Goal: Task Accomplishment & Management: Manage account settings

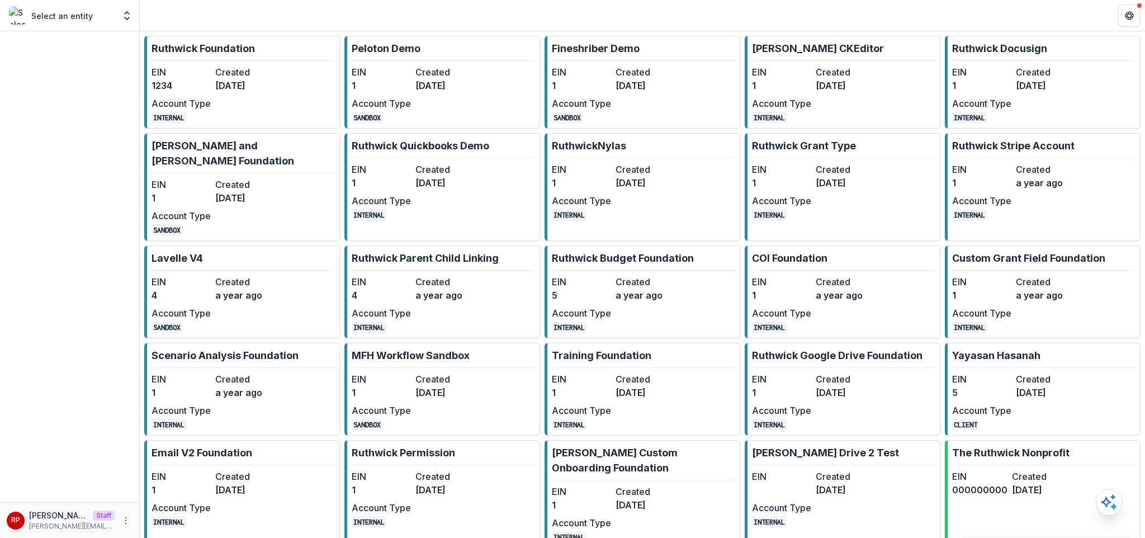
click at [239, 65] on dt "Created" at bounding box center [244, 71] width 59 height 13
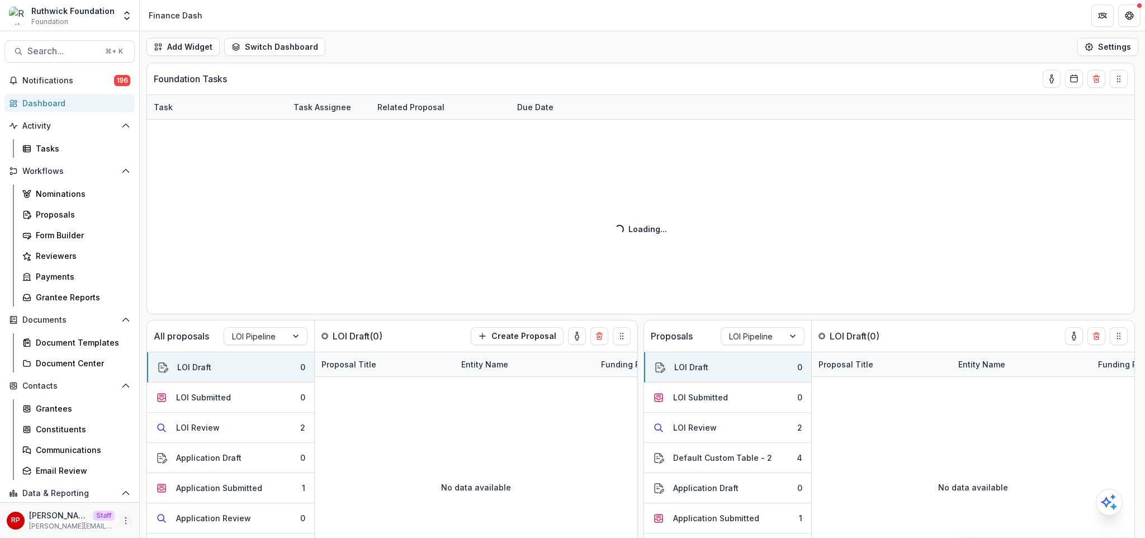
click at [121, 516] on icon "More" at bounding box center [125, 520] width 9 height 9
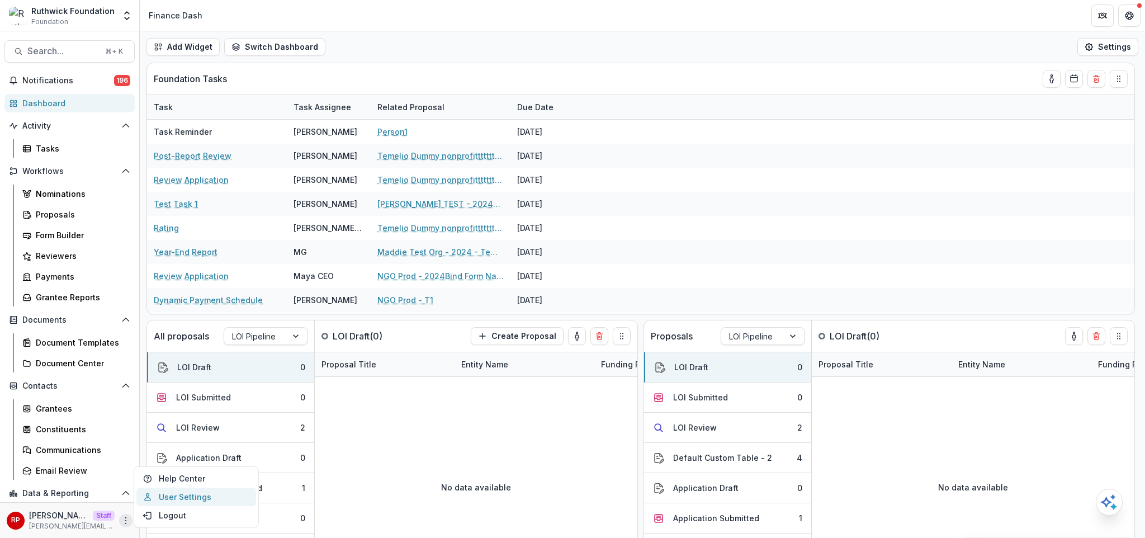
click at [189, 499] on link "User Settings" at bounding box center [196, 497] width 120 height 18
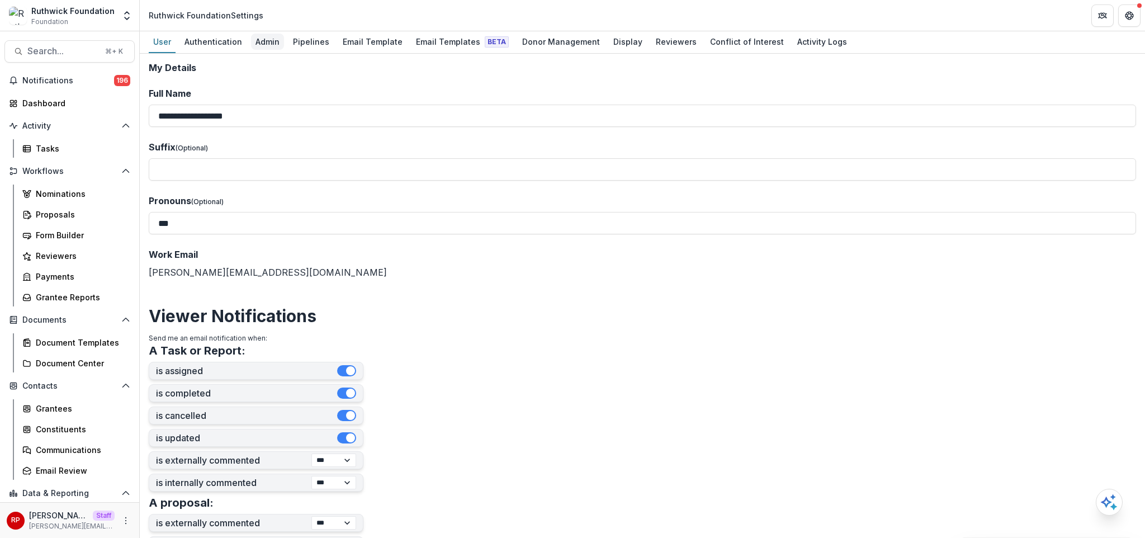
click at [266, 44] on div "Admin" at bounding box center [267, 42] width 33 height 16
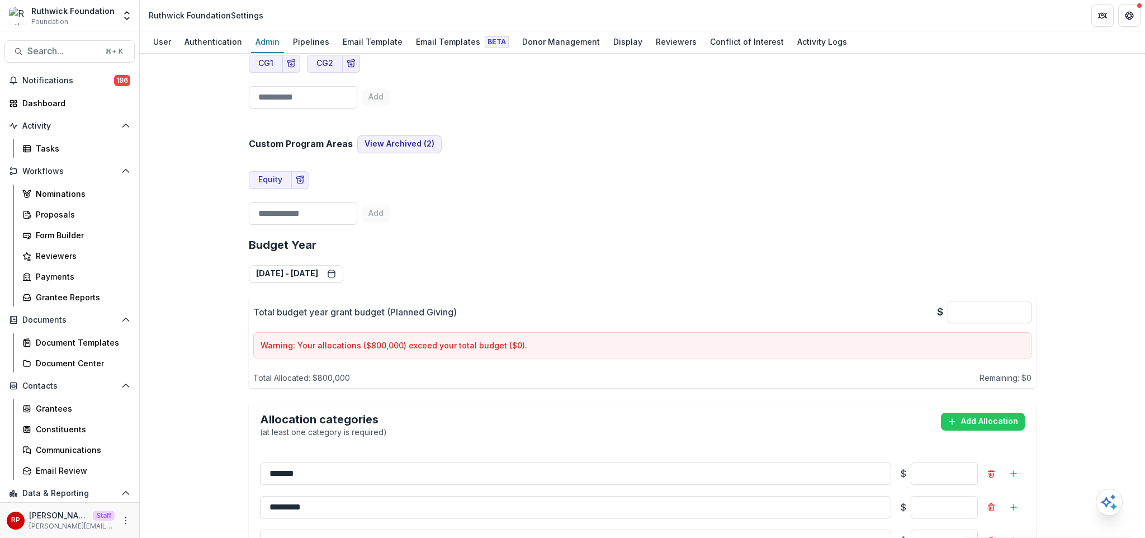
scroll to position [1542, 0]
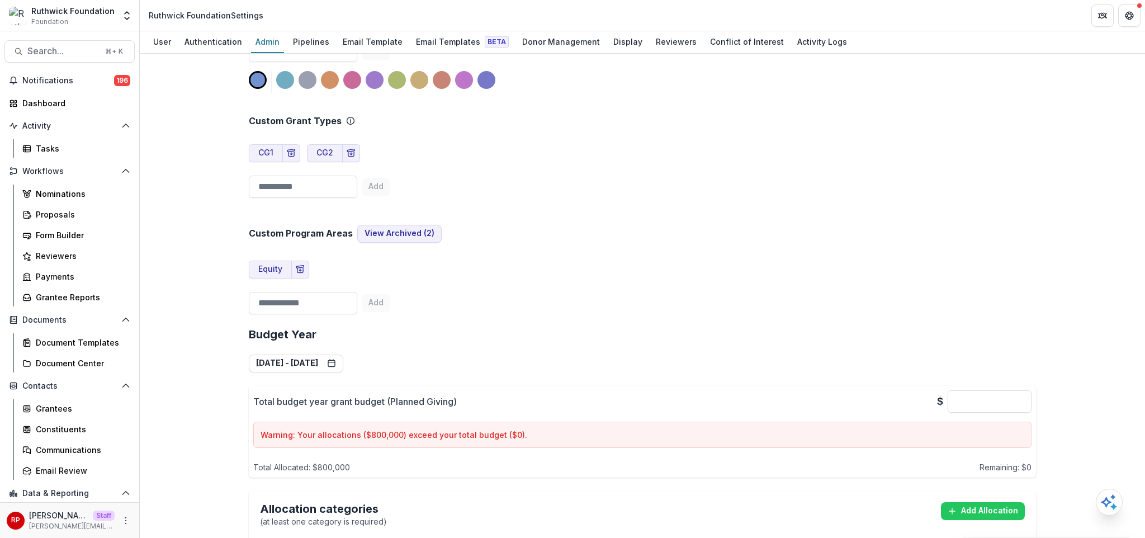
click at [550, 386] on div "Total budget year grant budget (Planned Giving) $ * Warning: Your allocations (…" at bounding box center [642, 432] width 787 height 92
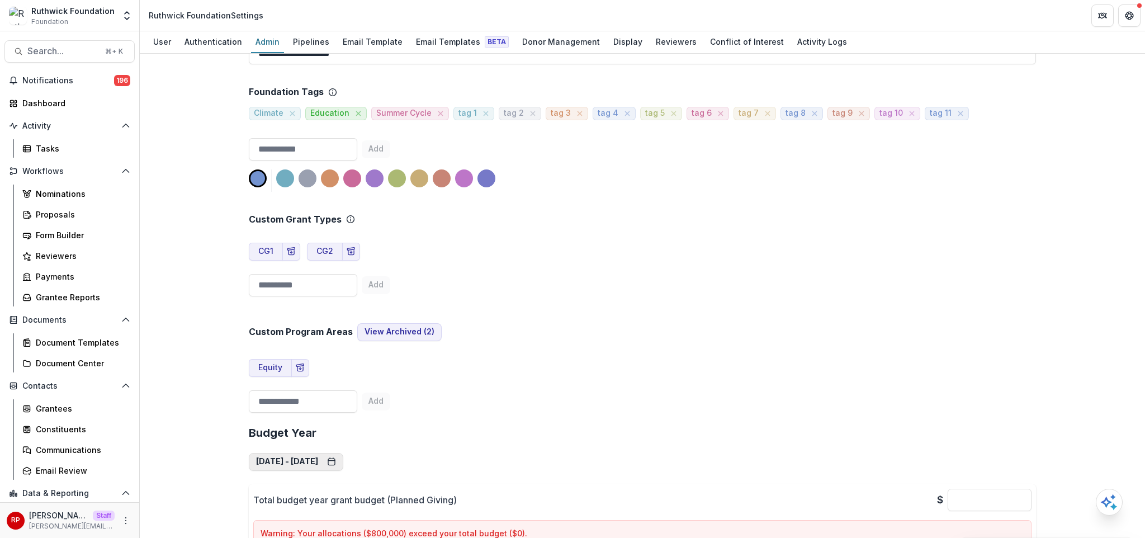
click at [343, 453] on button "Jan 1, 2025 - Dec 31, 2025" at bounding box center [296, 462] width 95 height 18
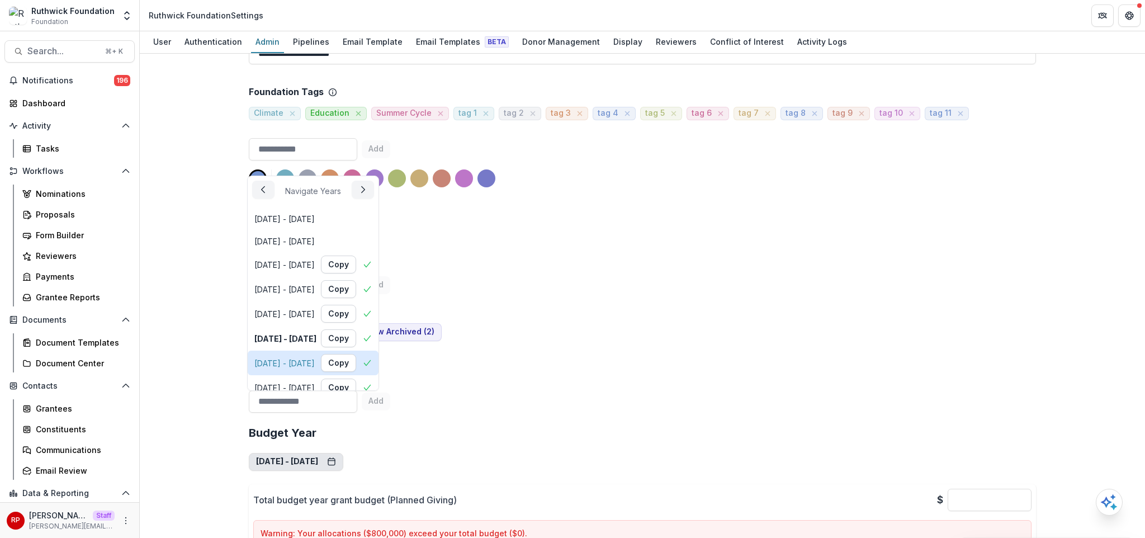
click at [315, 365] on div "Jan 1, 2026 - Dec 31, 2026" at bounding box center [284, 363] width 60 height 12
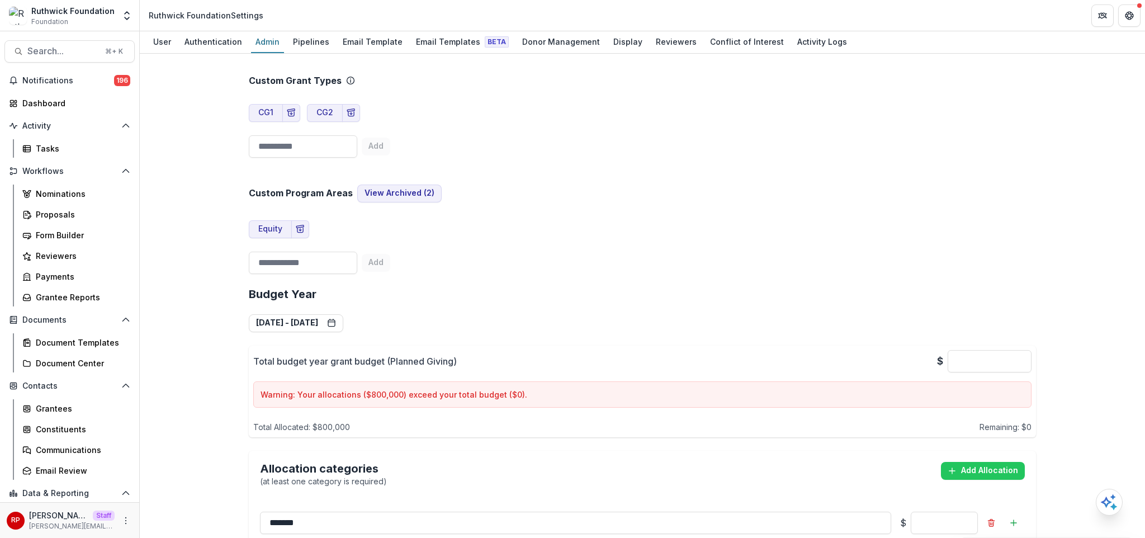
scroll to position [1380, 0]
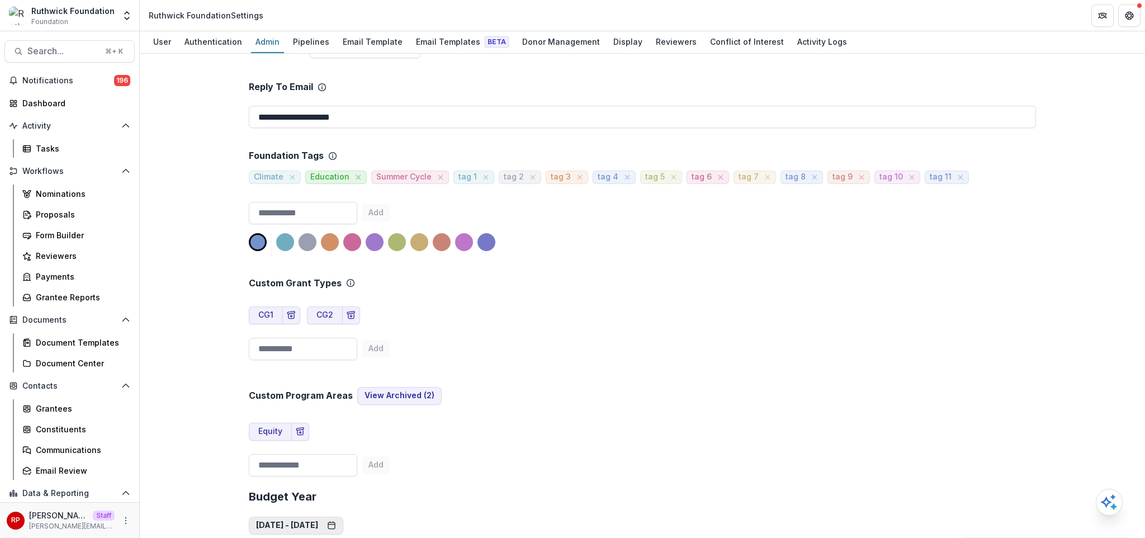
click at [327, 517] on button "Jan 1, 2026 - Dec 31, 2026" at bounding box center [296, 526] width 95 height 18
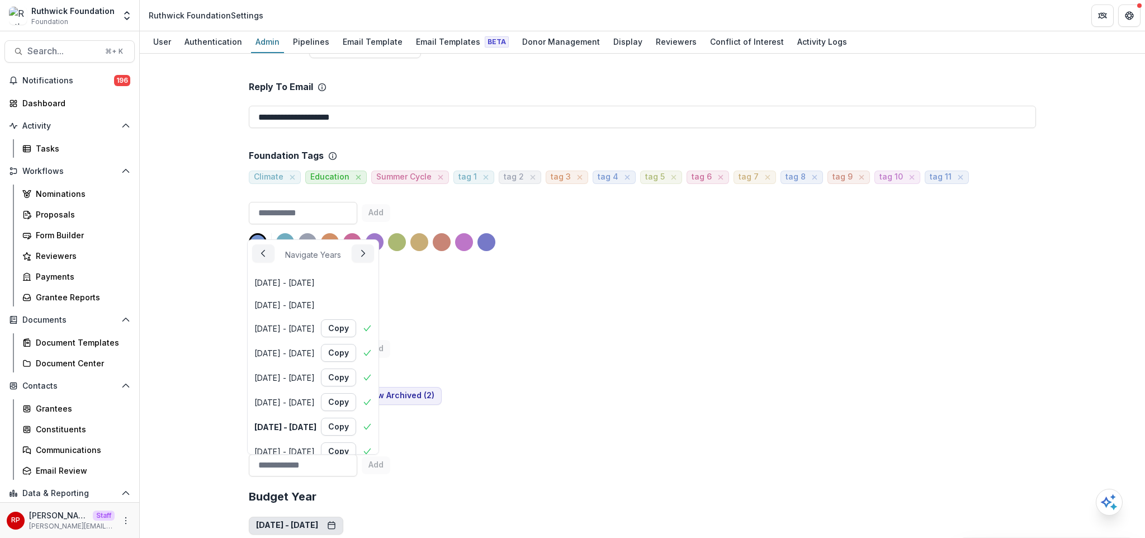
click at [585, 365] on div "Custom Program Areas View Archived ( 2 ) Equity Add" at bounding box center [642, 423] width 787 height 116
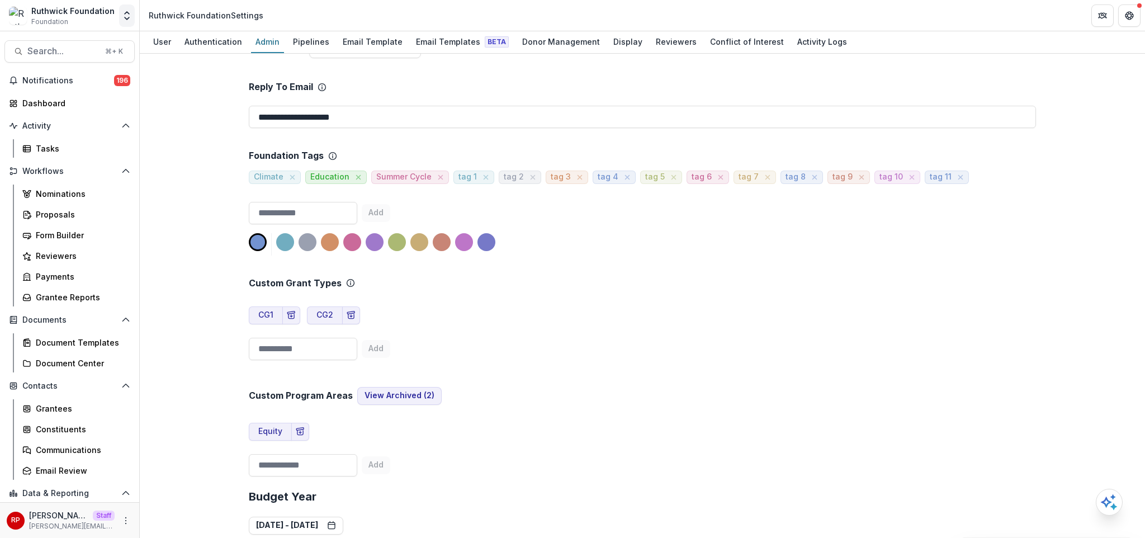
click at [125, 21] on icon "Open entity switcher" at bounding box center [126, 15] width 11 height 11
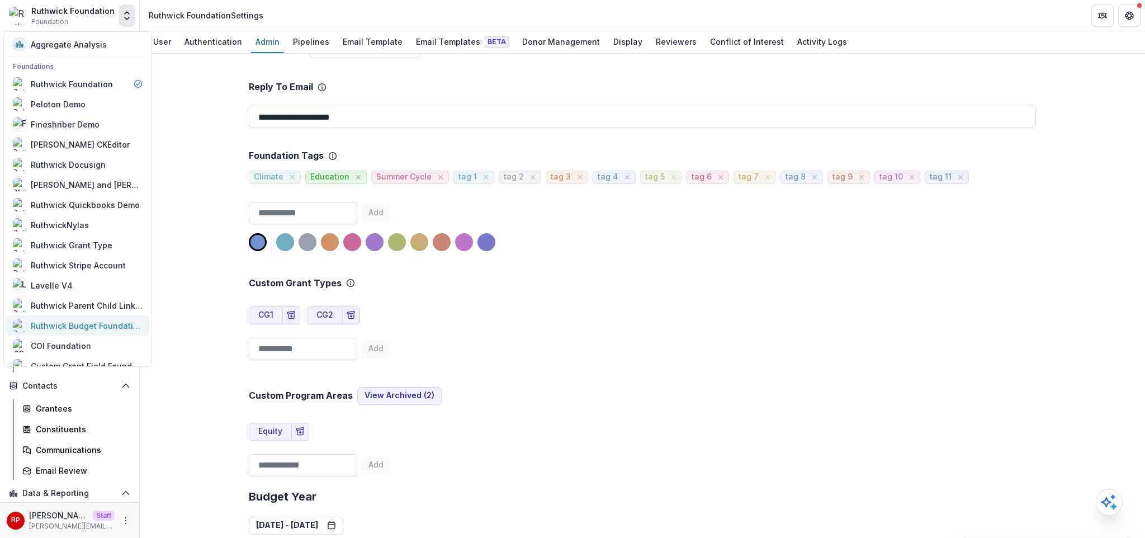
click at [89, 320] on div "Ruthwick Budget Foundation" at bounding box center [87, 326] width 112 height 12
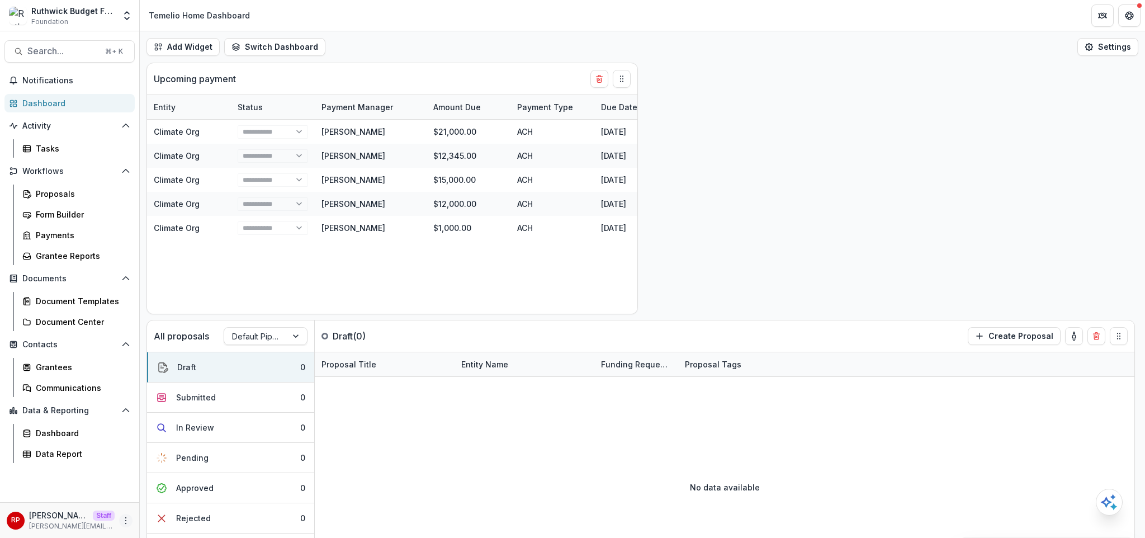
click at [122, 522] on icon "More" at bounding box center [125, 520] width 9 height 9
click at [160, 493] on link "User Settings" at bounding box center [200, 497] width 120 height 18
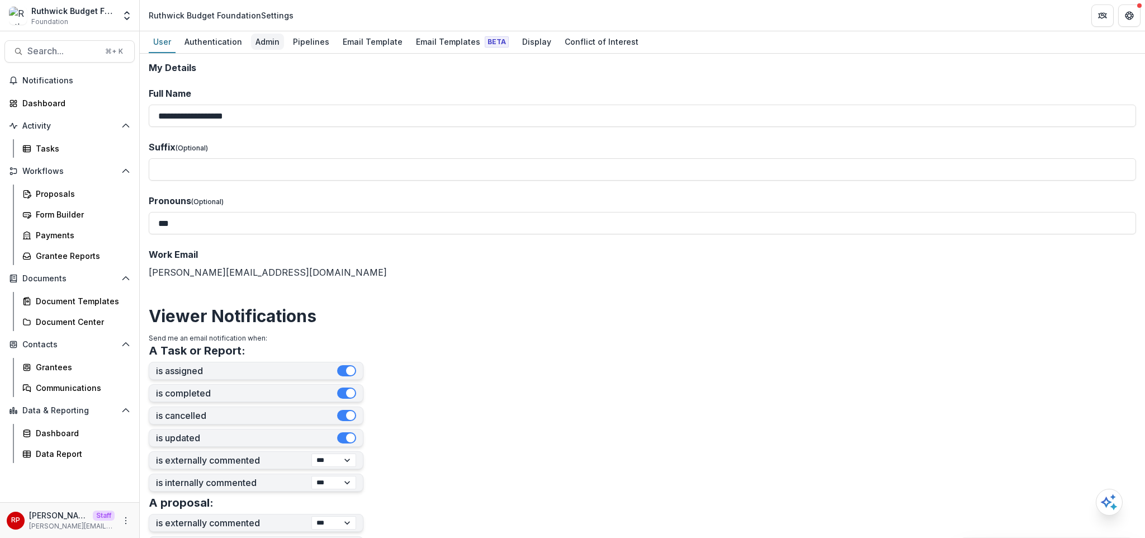
click at [263, 42] on div "Admin" at bounding box center [267, 42] width 33 height 16
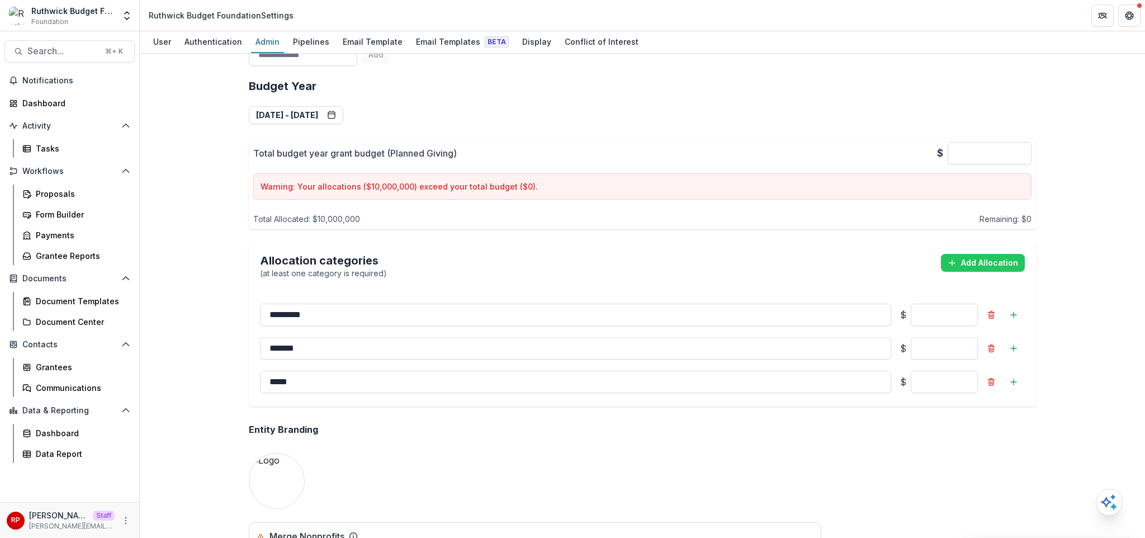
scroll to position [495, 0]
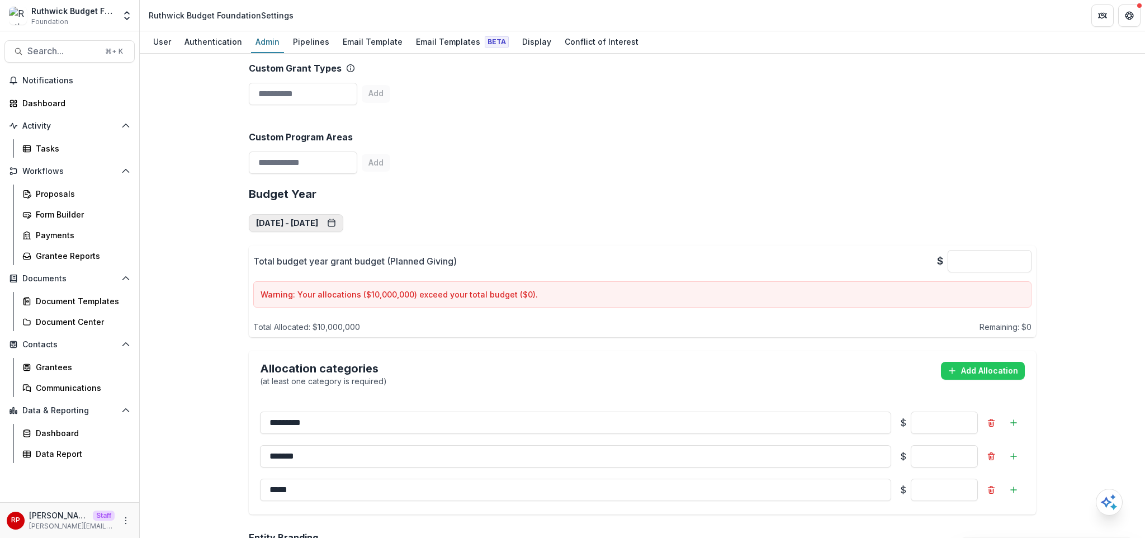
click at [343, 214] on button "Jan 1, 2025 - Dec 31, 2025" at bounding box center [296, 223] width 95 height 18
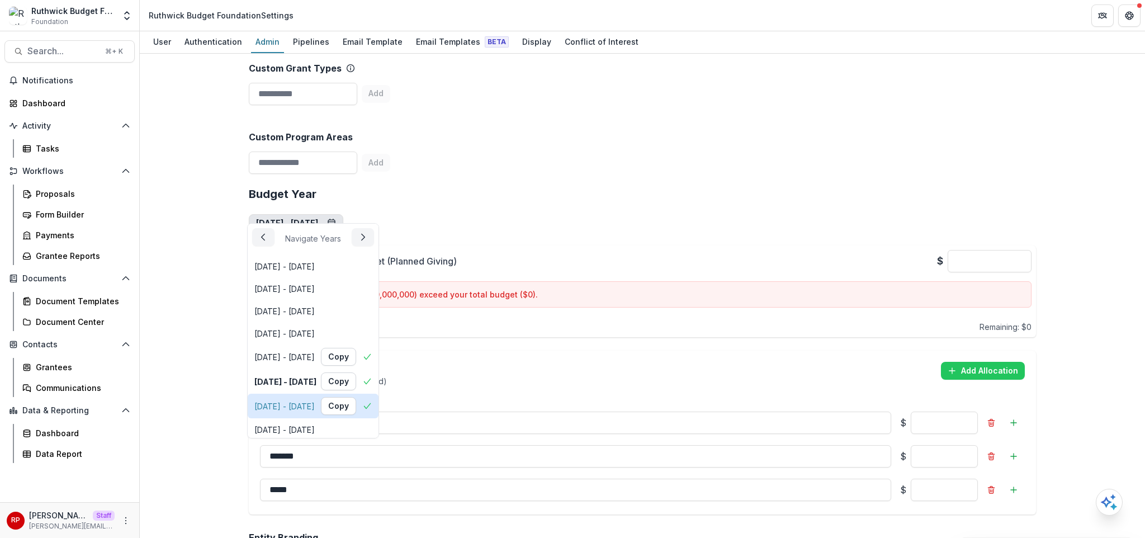
click at [315, 405] on div "Jan 1, 2026 - Dec 31, 2026" at bounding box center [284, 406] width 60 height 12
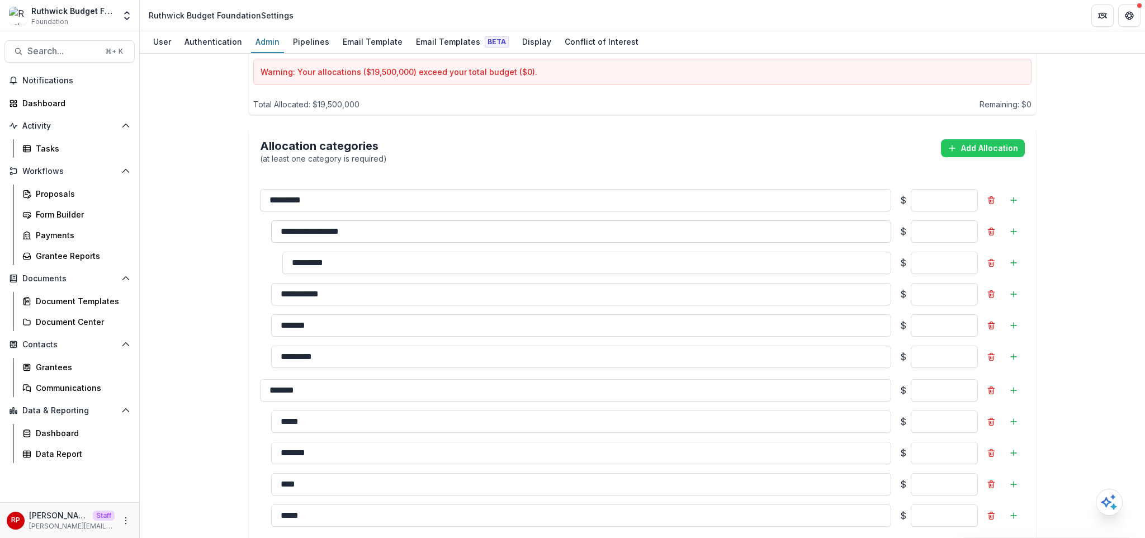
scroll to position [720, 0]
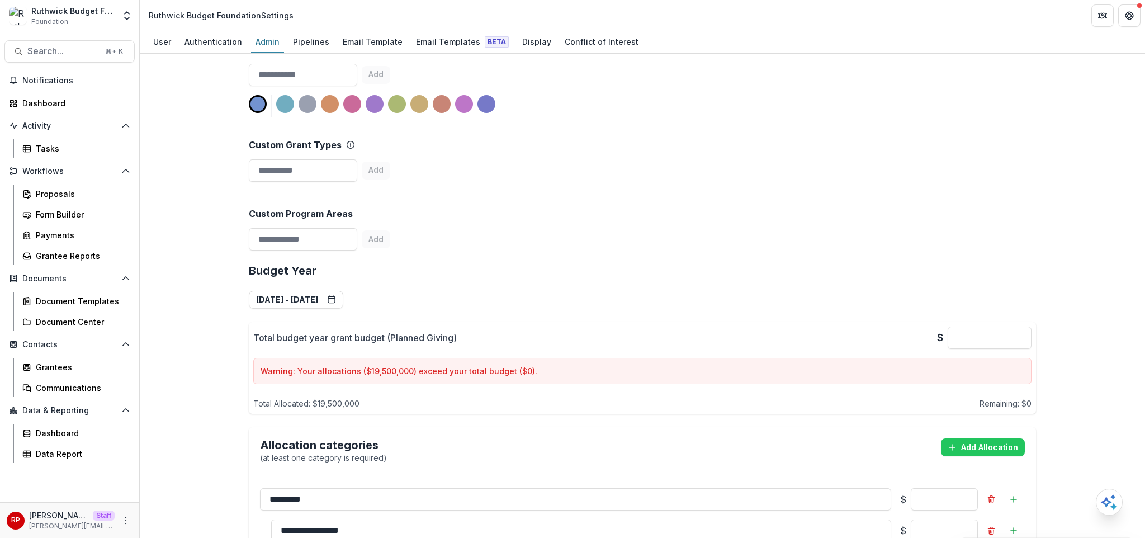
click at [652, 191] on div "Custom Program Areas Add" at bounding box center [642, 220] width 787 height 69
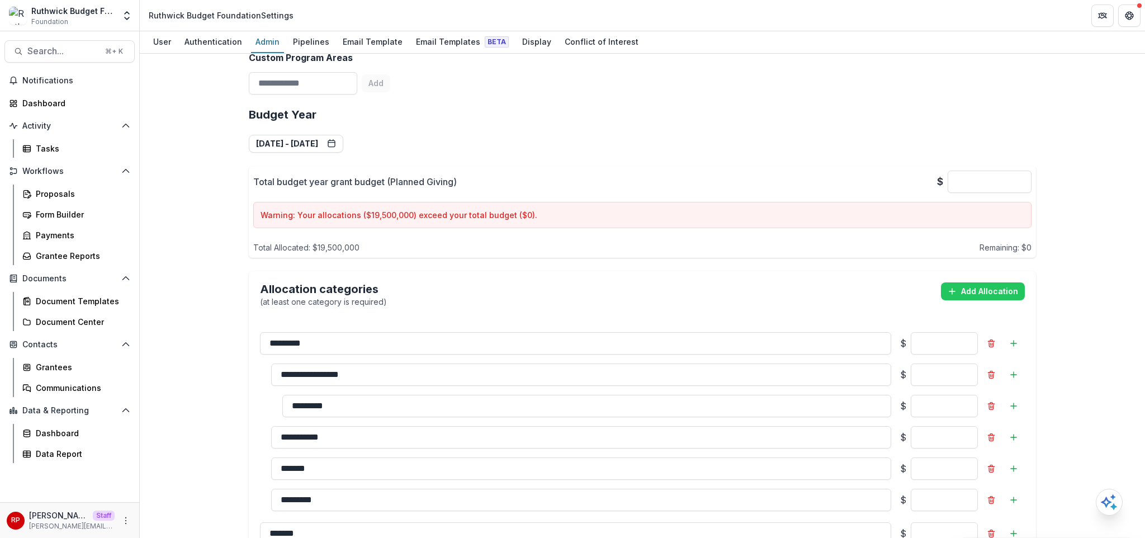
scroll to position [577, 0]
click at [578, 140] on div "**********" at bounding box center [642, 442] width 787 height 690
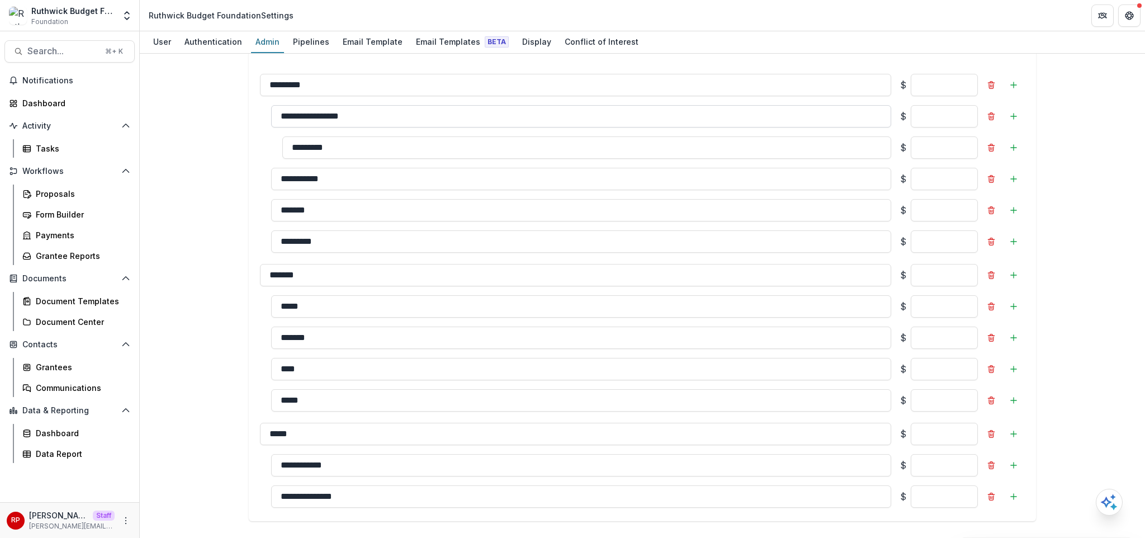
scroll to position [834, 0]
click at [201, 243] on div "Team ( 3 ) Add Team Member + Name Title Email Permissions Ruthwick Pathireddy r…" at bounding box center [642, 296] width 1005 height 484
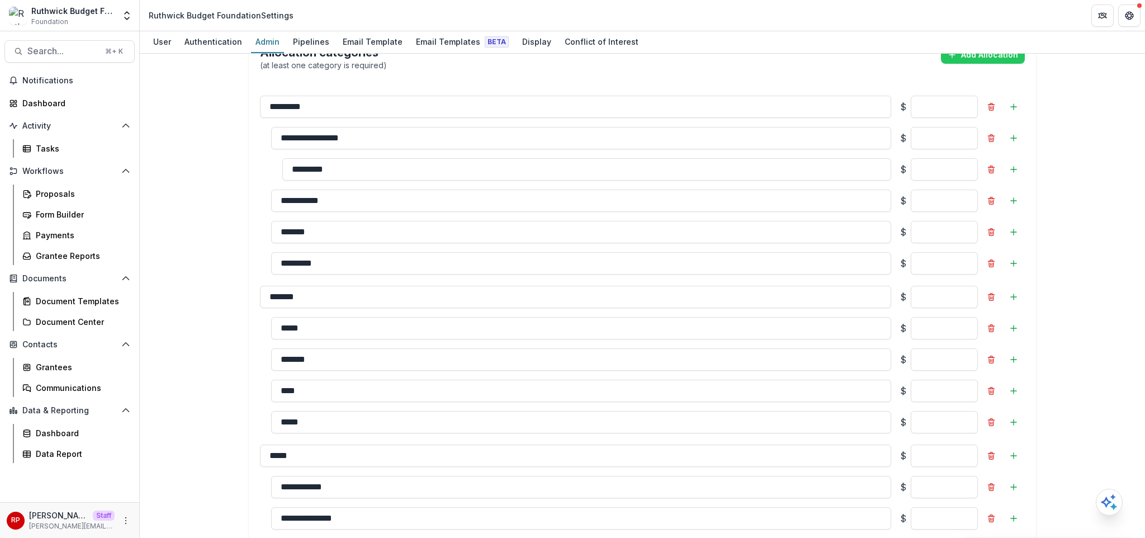
scroll to position [806, 0]
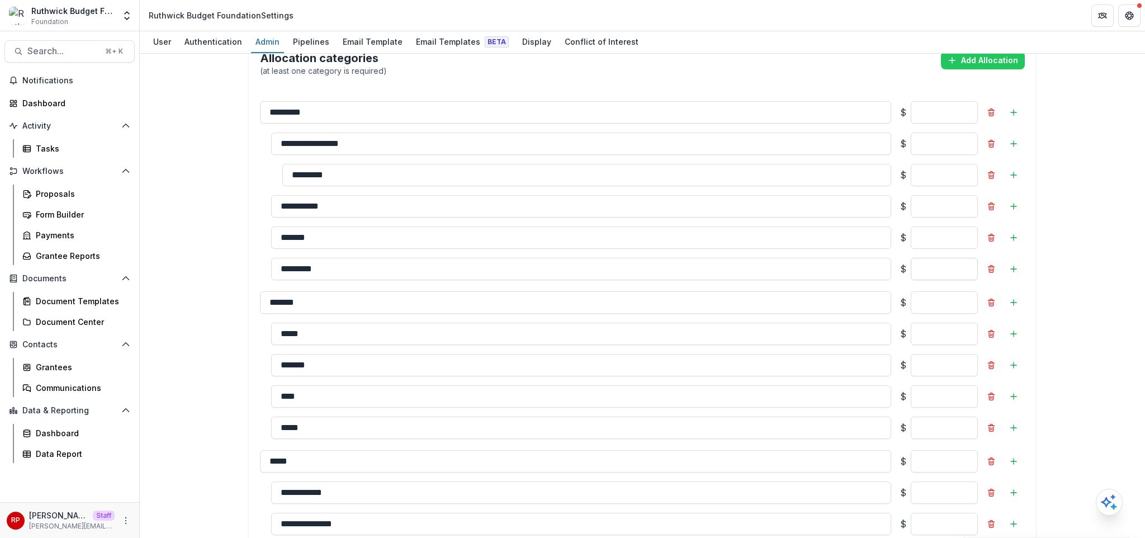
click at [936, 258] on input "*" at bounding box center [944, 269] width 67 height 22
type input "******"
click at [1129, 223] on div "Team ( 3 ) Add Team Member + Name Title Email Permissions Ruthwick Pathireddy r…" at bounding box center [642, 296] width 1005 height 484
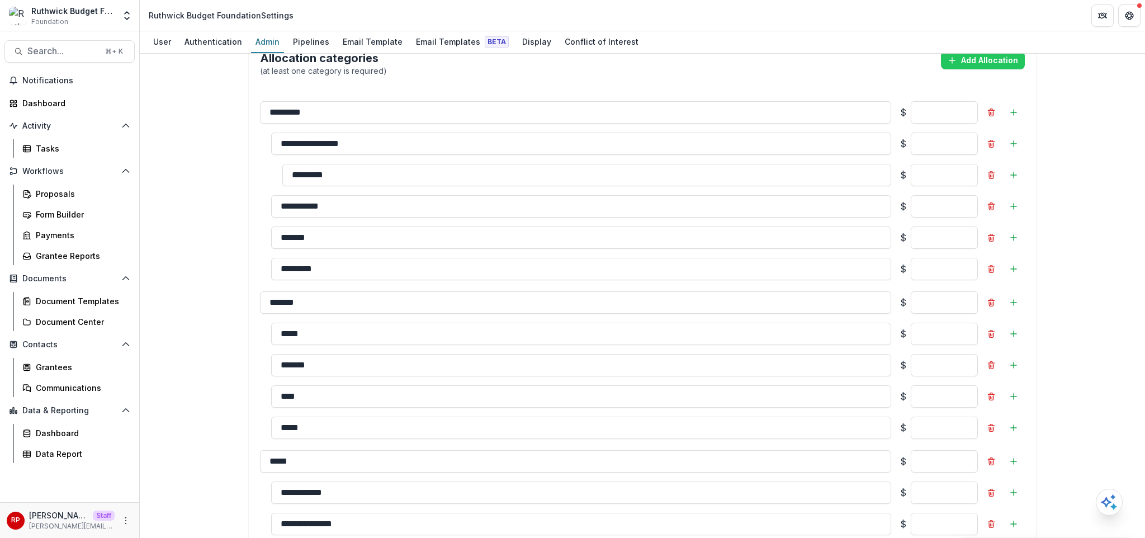
click at [1113, 221] on div "Team ( 3 ) Add Team Member + Name Title Email Permissions Ruthwick Pathireddy r…" at bounding box center [642, 296] width 1005 height 484
click at [1110, 221] on div "Team ( 3 ) Add Team Member + Name Title Email Permissions Ruthwick Pathireddy r…" at bounding box center [642, 296] width 1005 height 484
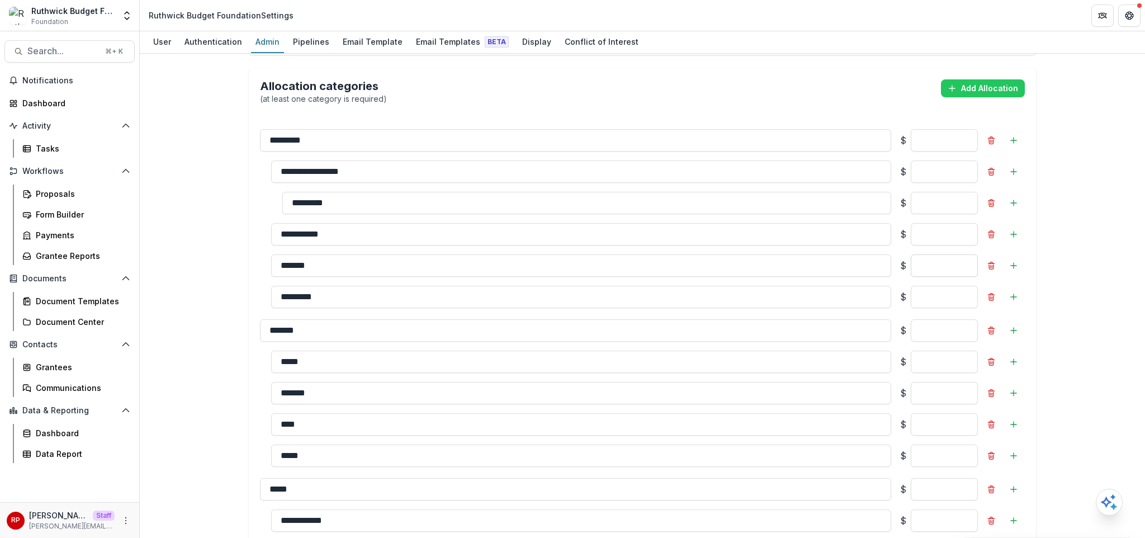
scroll to position [734, 0]
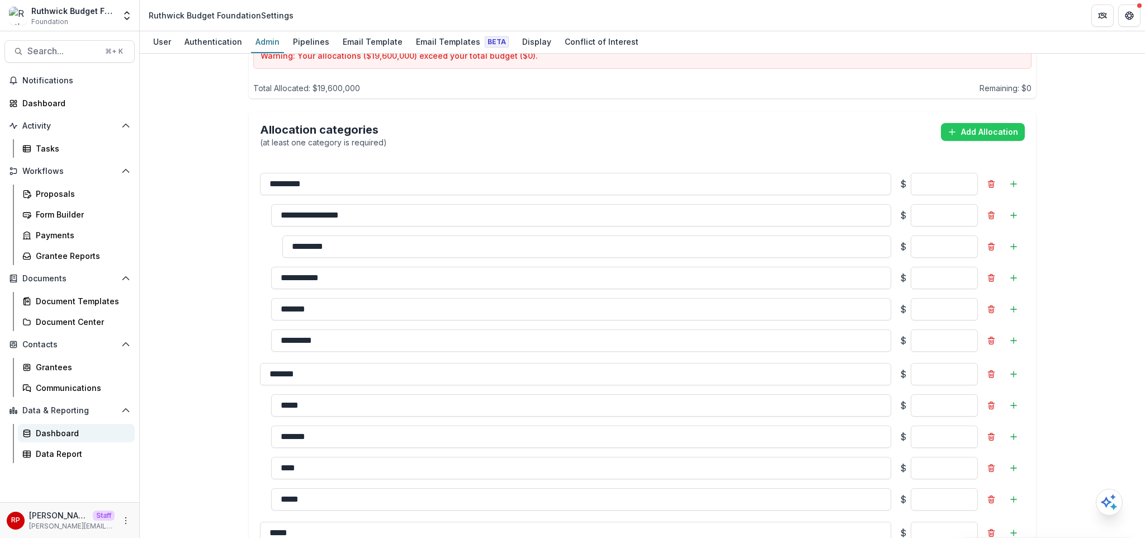
click at [82, 434] on div "Dashboard" at bounding box center [81, 433] width 90 height 12
click at [1062, 136] on div "Team ( 3 ) Add Team Member + Name Title Email Permissions Ruthwick Pathireddy r…" at bounding box center [642, 296] width 1005 height 484
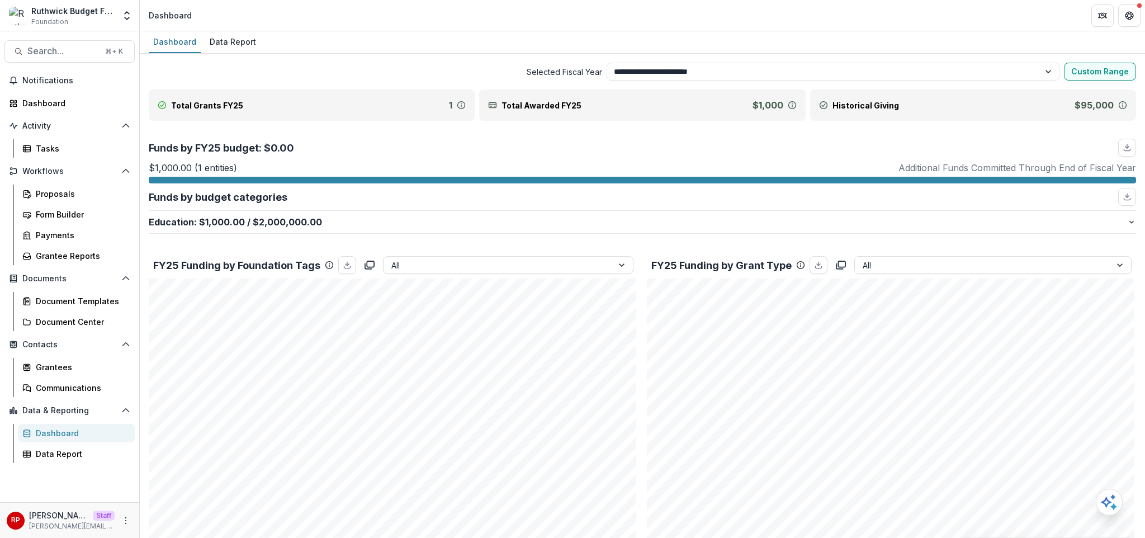
click at [413, 193] on div "Funds by budget categories" at bounding box center [643, 197] width 988 height 18
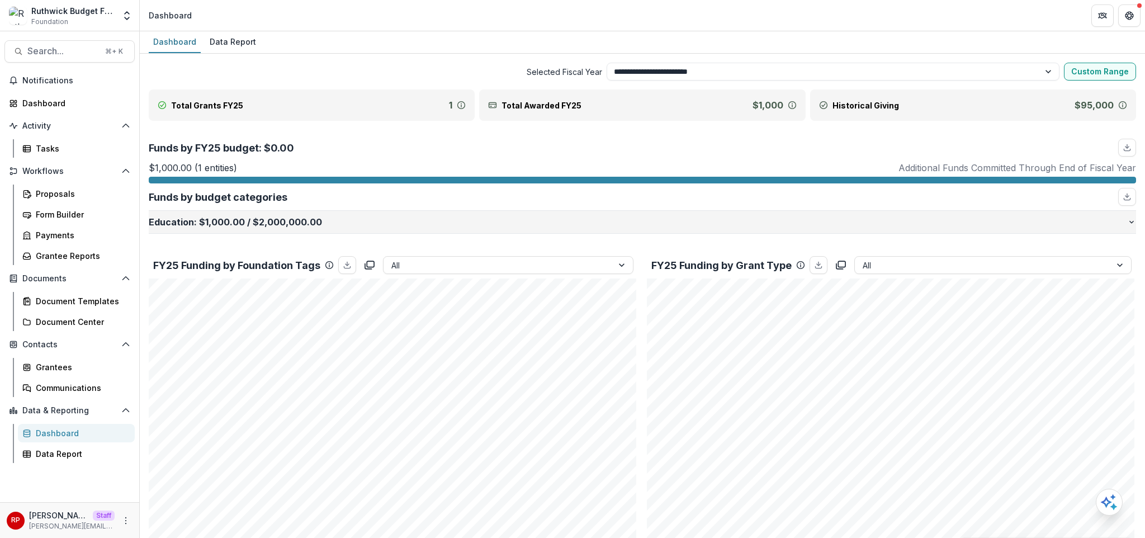
click at [419, 222] on p "Education : $1,000.00 / $2,000,000.00" at bounding box center [638, 221] width 979 height 13
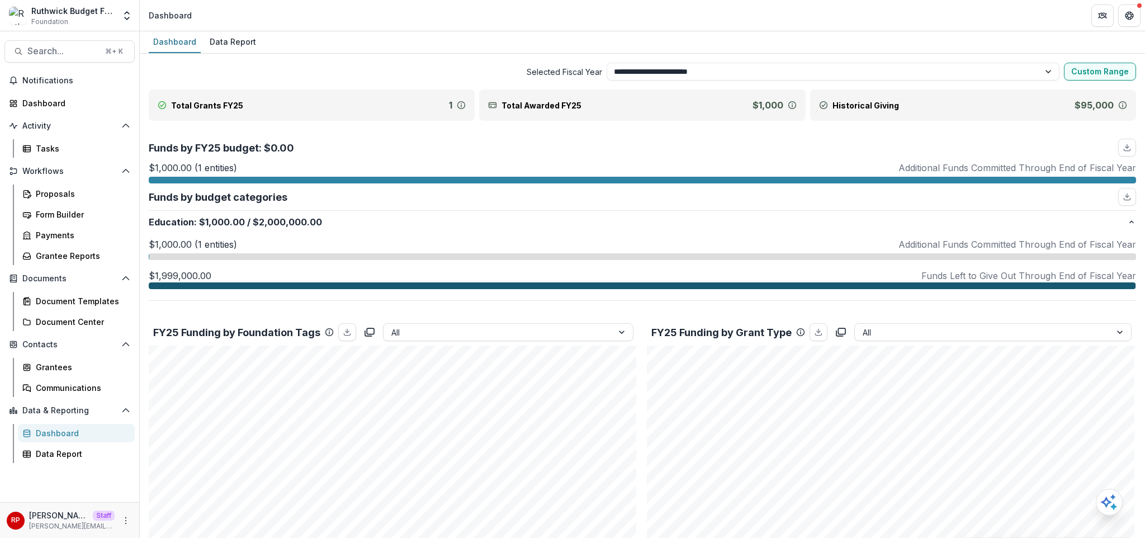
click at [415, 195] on div "Funds by budget categories" at bounding box center [643, 197] width 988 height 18
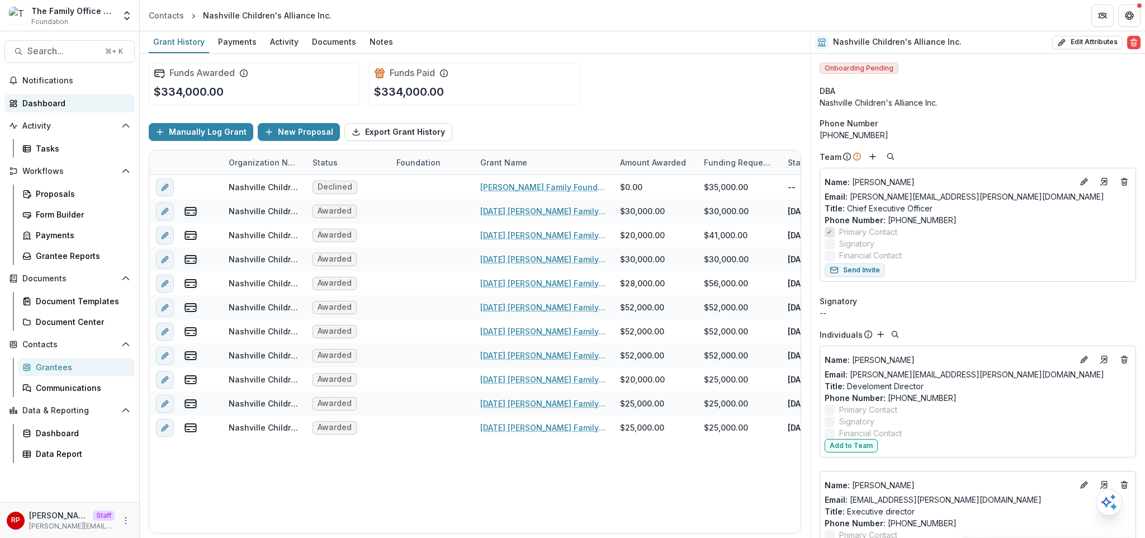
click at [71, 106] on div "Dashboard" at bounding box center [73, 103] width 103 height 12
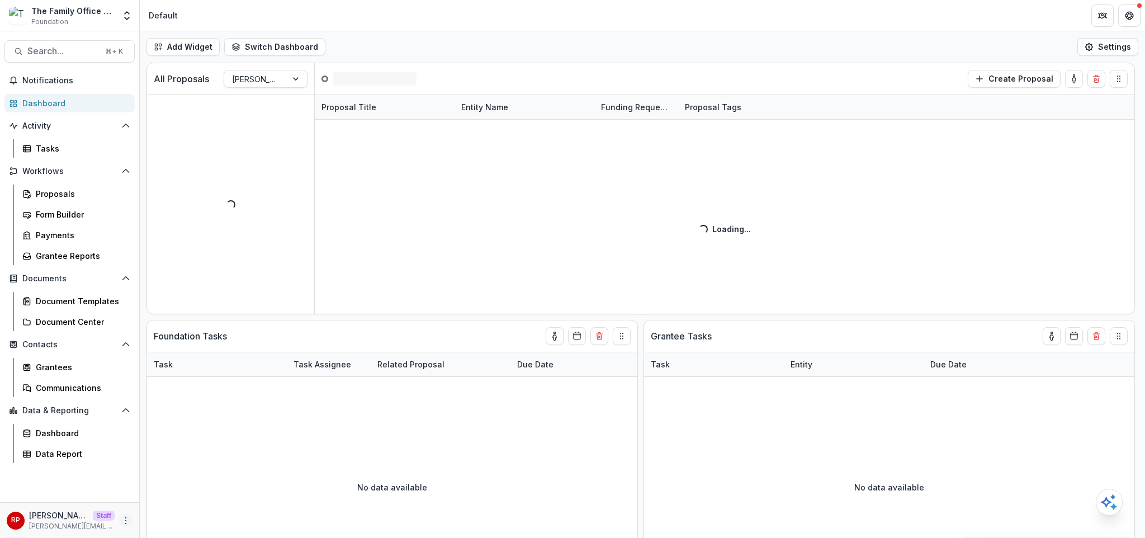
click at [130, 519] on icon "More" at bounding box center [125, 520] width 9 height 9
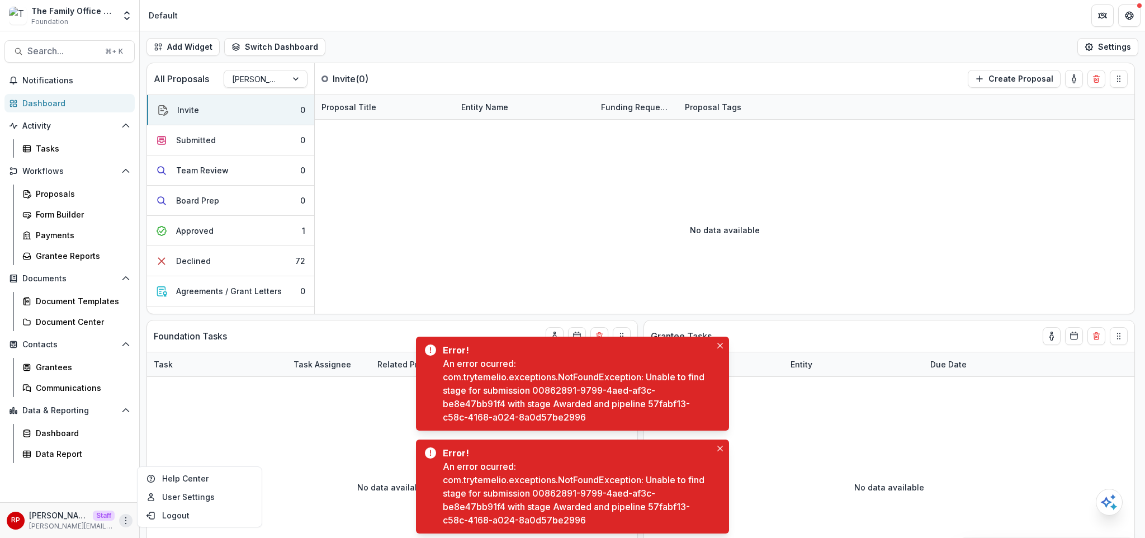
click at [632, 46] on div "Add Widget Switch Dashboard Default New Dashboard Settings" at bounding box center [642, 46] width 1005 height 31
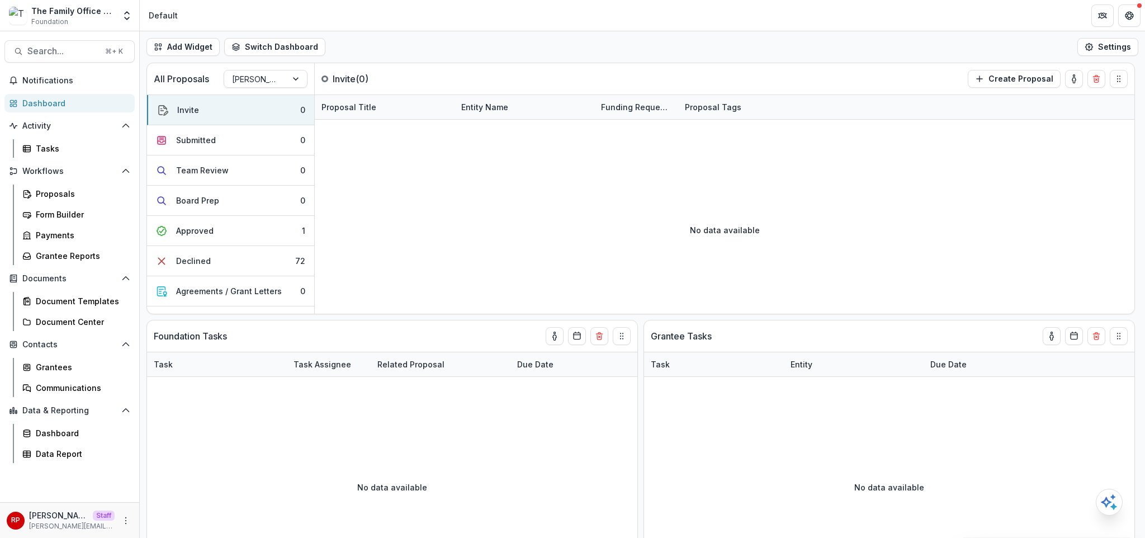
click at [581, 38] on div "Add Widget Switch Dashboard Default New Dashboard Settings" at bounding box center [642, 46] width 1005 height 31
click at [582, 38] on div "Add Widget Switch Dashboard Default New Dashboard Settings" at bounding box center [642, 46] width 1005 height 31
click at [127, 517] on icon "More" at bounding box center [125, 520] width 9 height 9
click at [187, 502] on link "User Settings" at bounding box center [200, 497] width 120 height 18
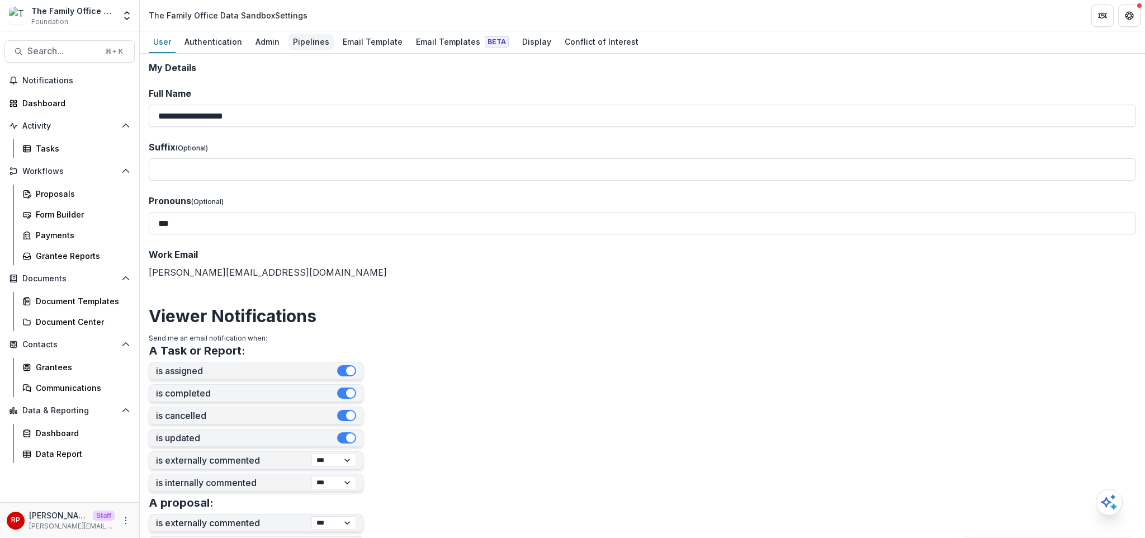
click at [315, 45] on div "Pipelines" at bounding box center [311, 42] width 45 height 16
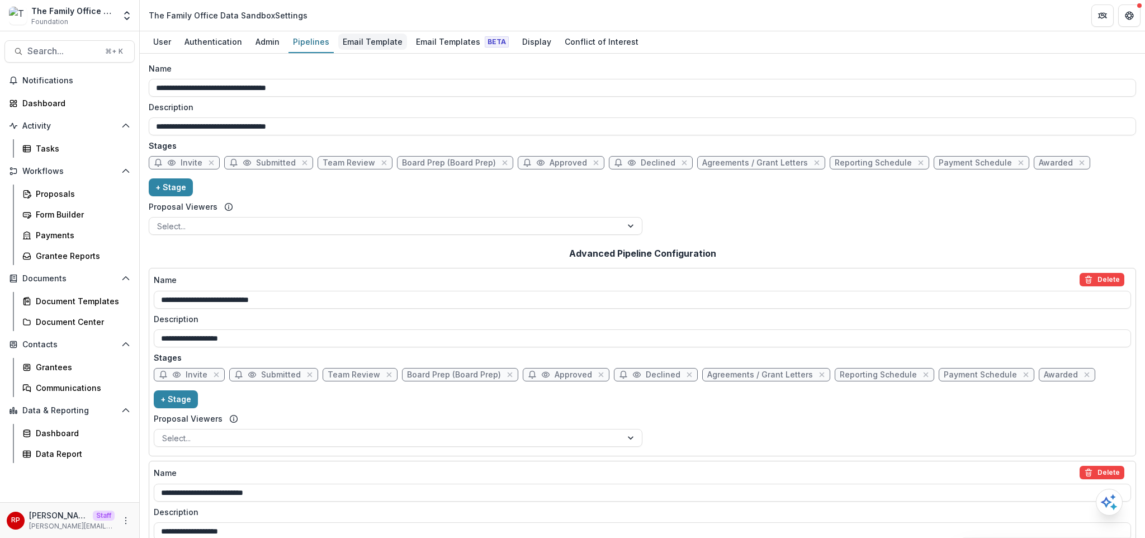
click at [363, 42] on div "Email Template" at bounding box center [372, 42] width 69 height 16
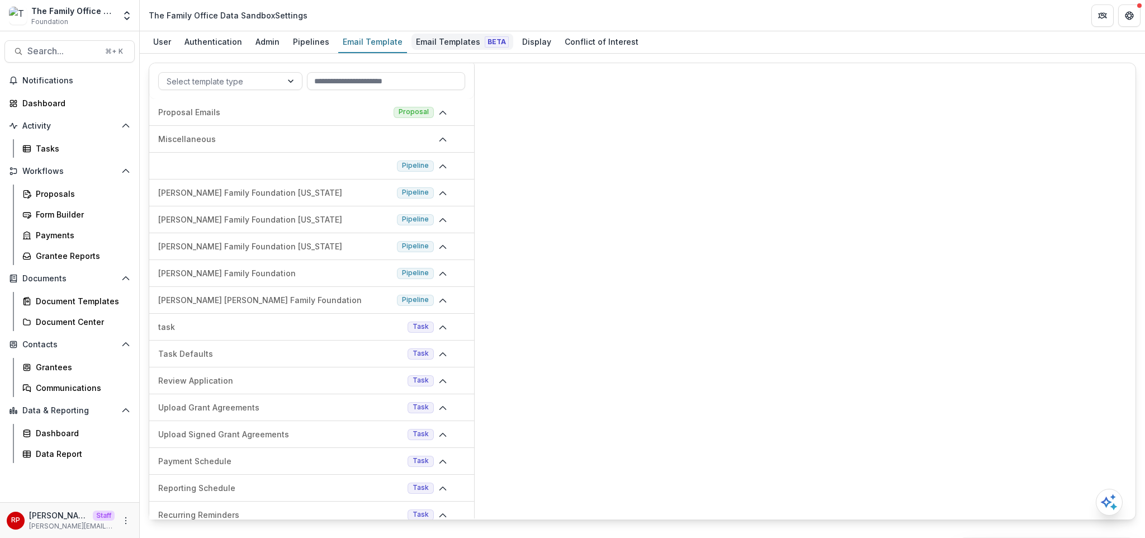
click at [435, 39] on div "Email Templates Beta" at bounding box center [463, 42] width 102 height 16
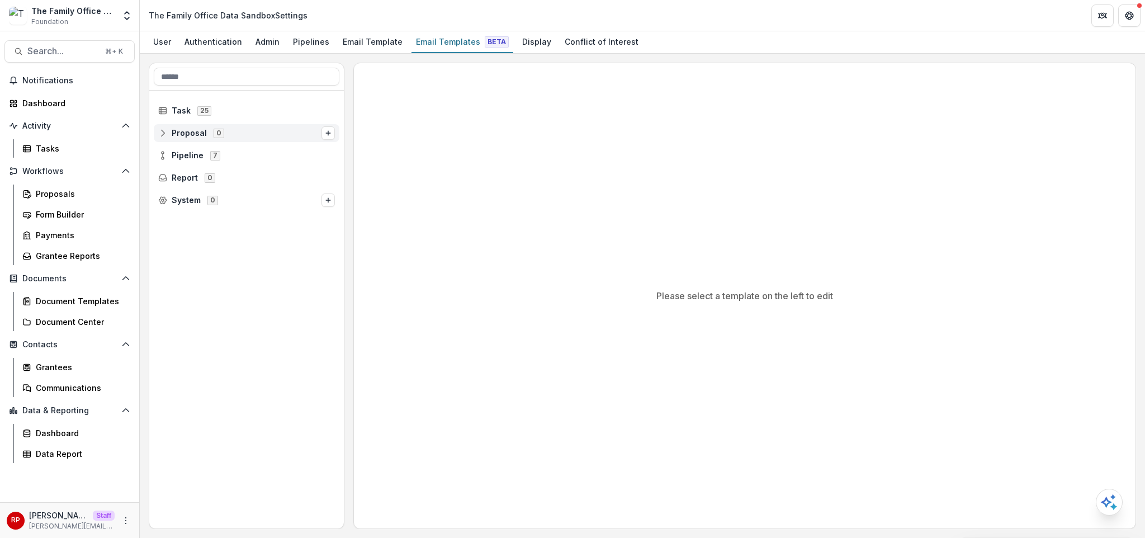
click at [202, 130] on span "Proposal" at bounding box center [189, 134] width 35 height 10
click at [197, 179] on span "Pipeline" at bounding box center [188, 178] width 32 height 10
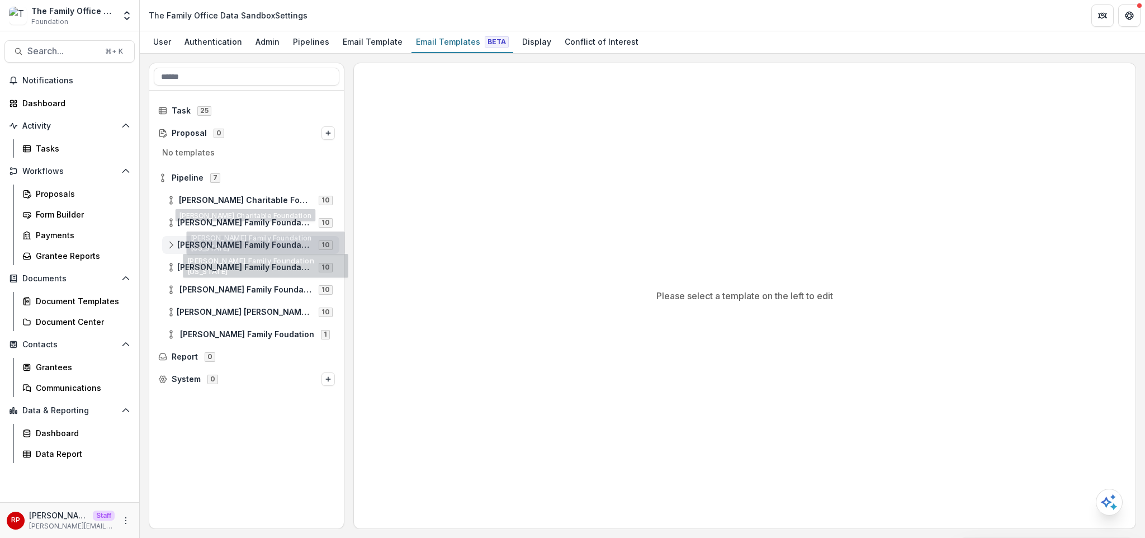
click at [233, 251] on div "[PERSON_NAME] Family Foundation [US_STATE] 10" at bounding box center [250, 245] width 177 height 18
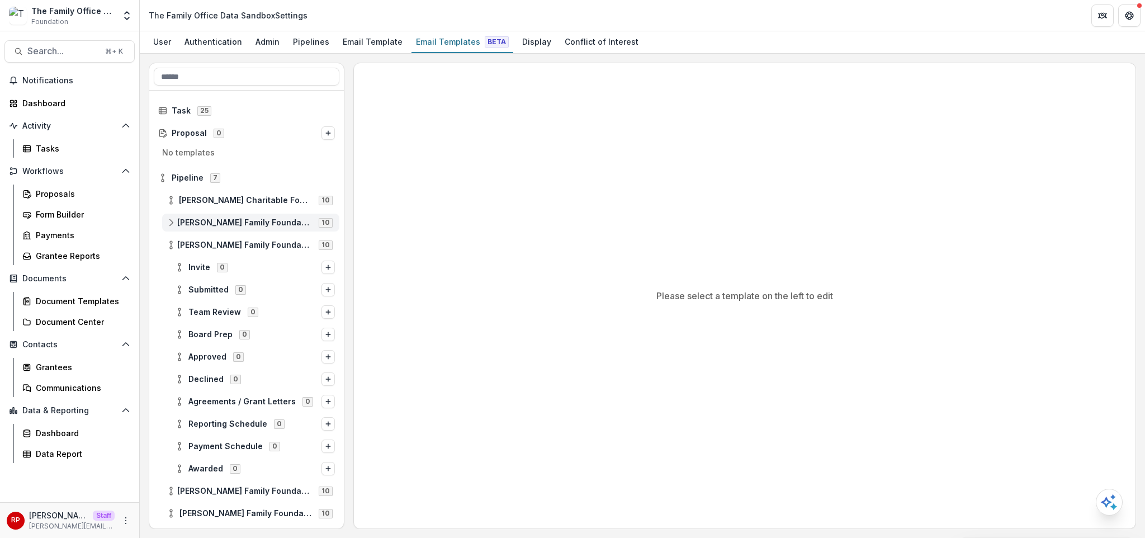
click at [230, 228] on div "[PERSON_NAME] Family Foundation [US_STATE] 10" at bounding box center [250, 223] width 177 height 18
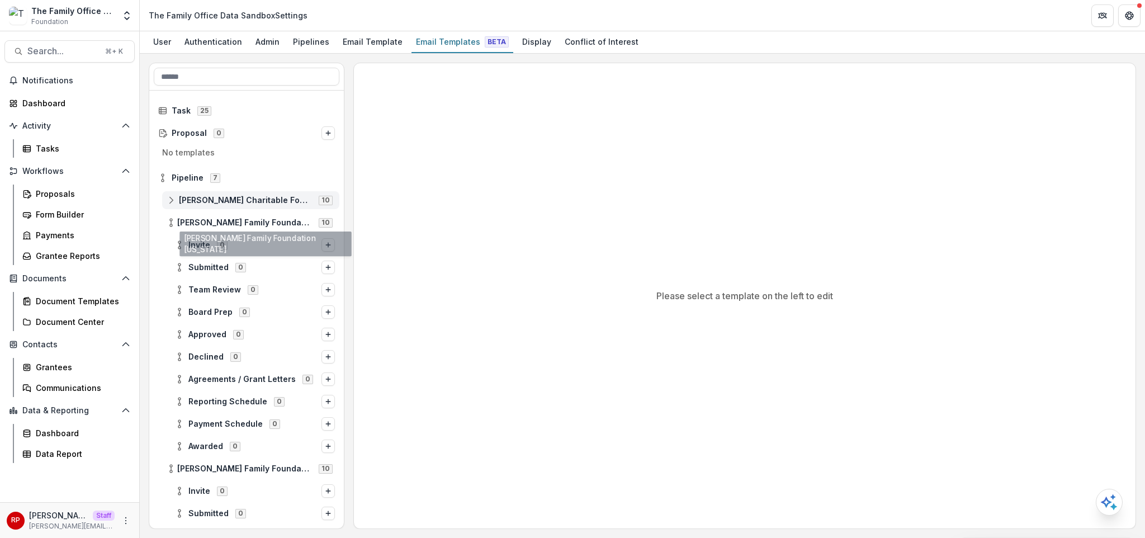
click at [229, 197] on span "[PERSON_NAME] Charitable Foundation" at bounding box center [245, 201] width 133 height 10
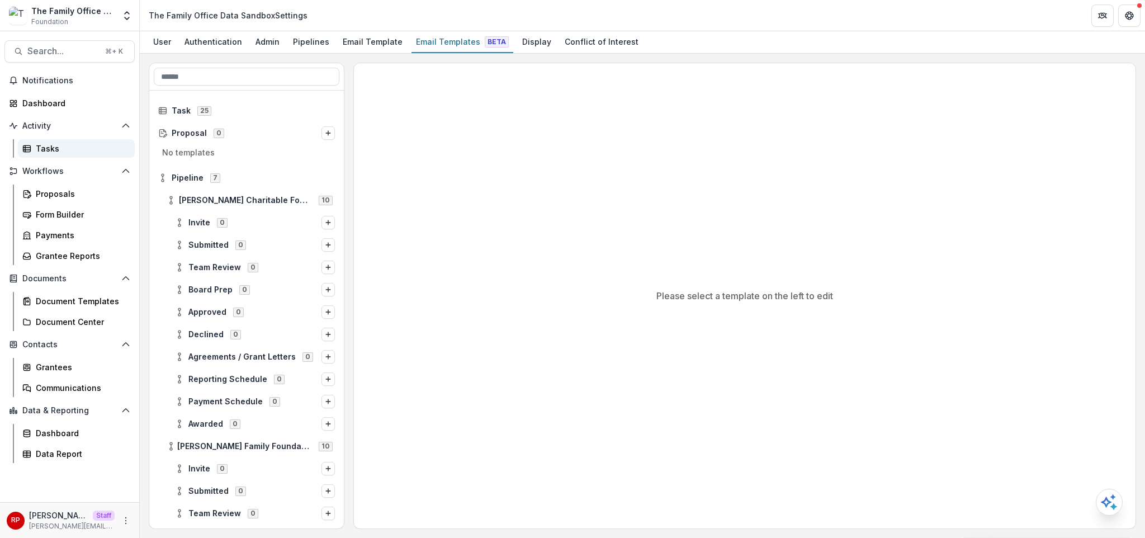
click at [78, 148] on div "Tasks" at bounding box center [81, 149] width 90 height 12
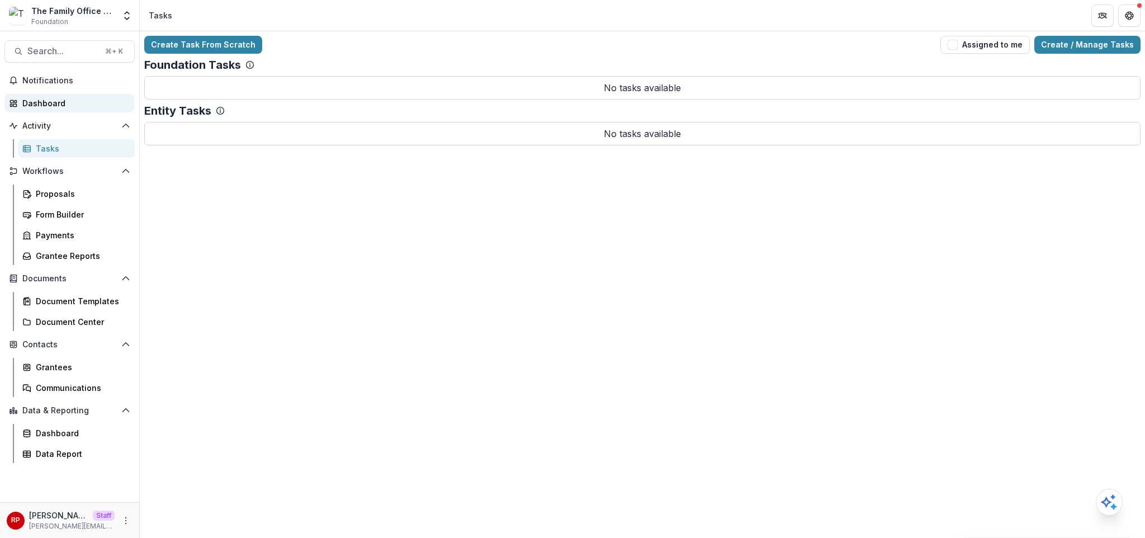
click at [63, 106] on div "Dashboard" at bounding box center [73, 103] width 103 height 12
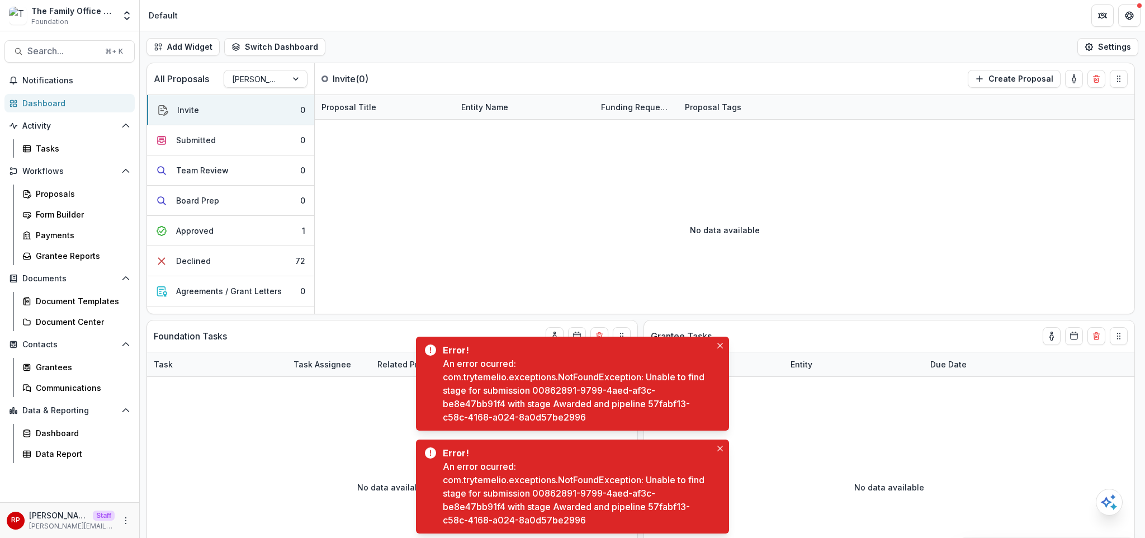
click at [480, 41] on div "Add Widget Switch Dashboard Default New Dashboard Settings" at bounding box center [642, 46] width 1005 height 31
click at [724, 347] on button "Close" at bounding box center [720, 345] width 13 height 13
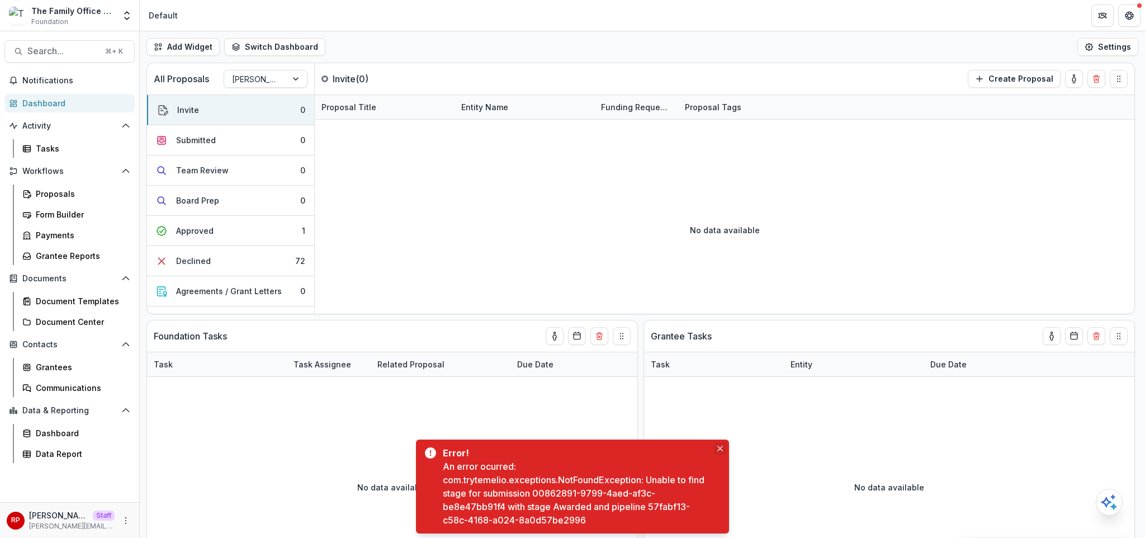
click at [718, 451] on button "Close" at bounding box center [720, 448] width 13 height 13
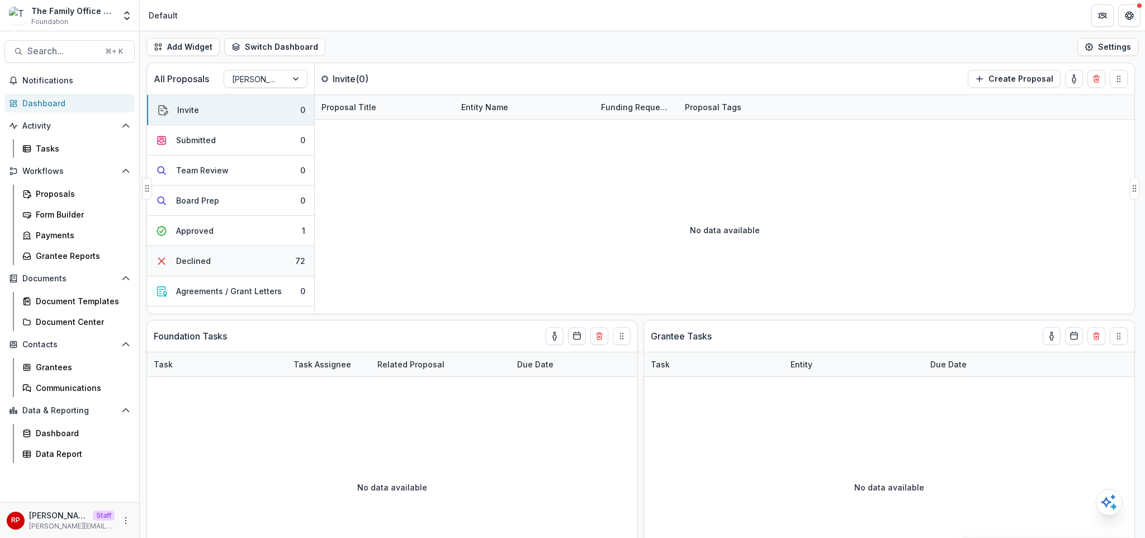
click at [258, 271] on button "Declined 72" at bounding box center [230, 261] width 167 height 30
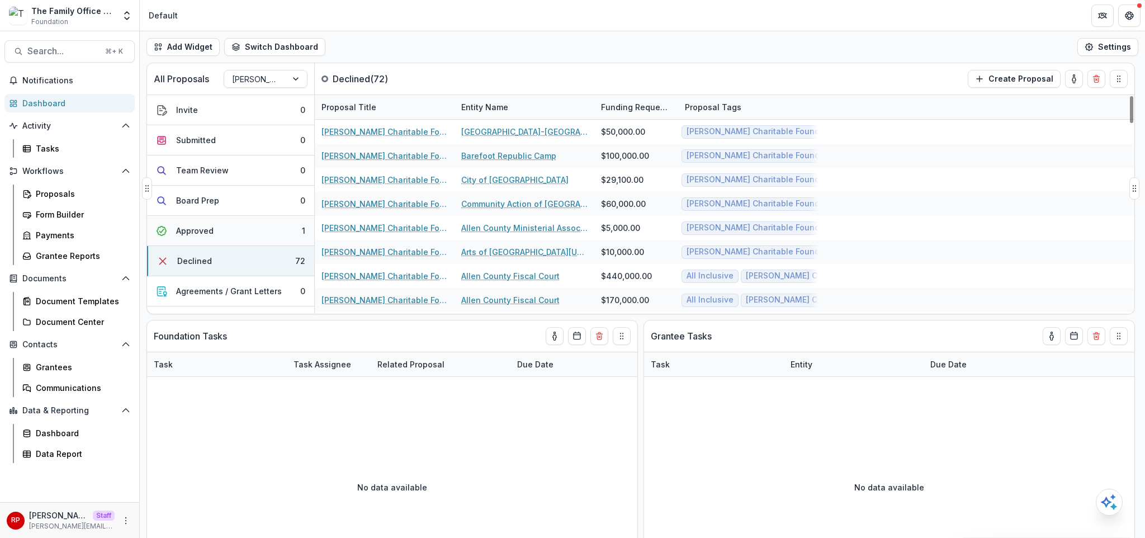
click at [251, 242] on button "Approved 1" at bounding box center [230, 231] width 167 height 30
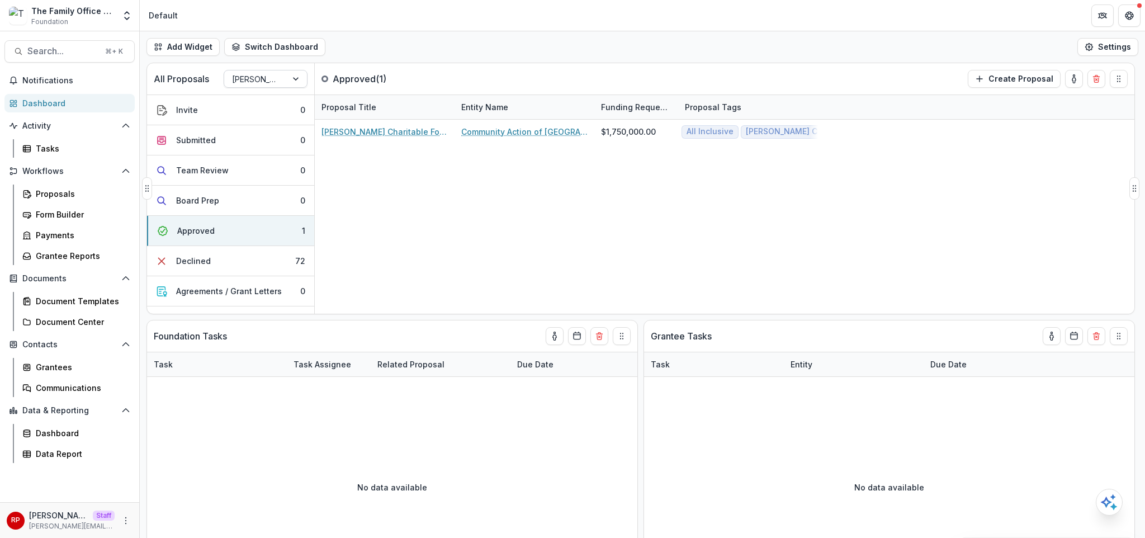
click at [278, 81] on div at bounding box center [255, 79] width 47 height 14
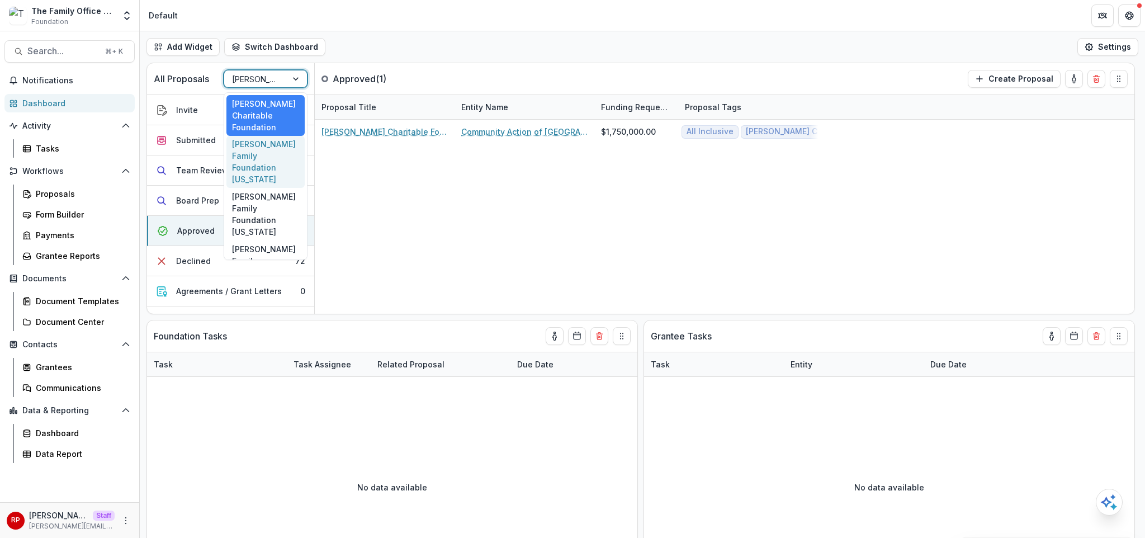
click at [276, 164] on div "Dugas Family Foundation Florida" at bounding box center [265, 162] width 78 height 53
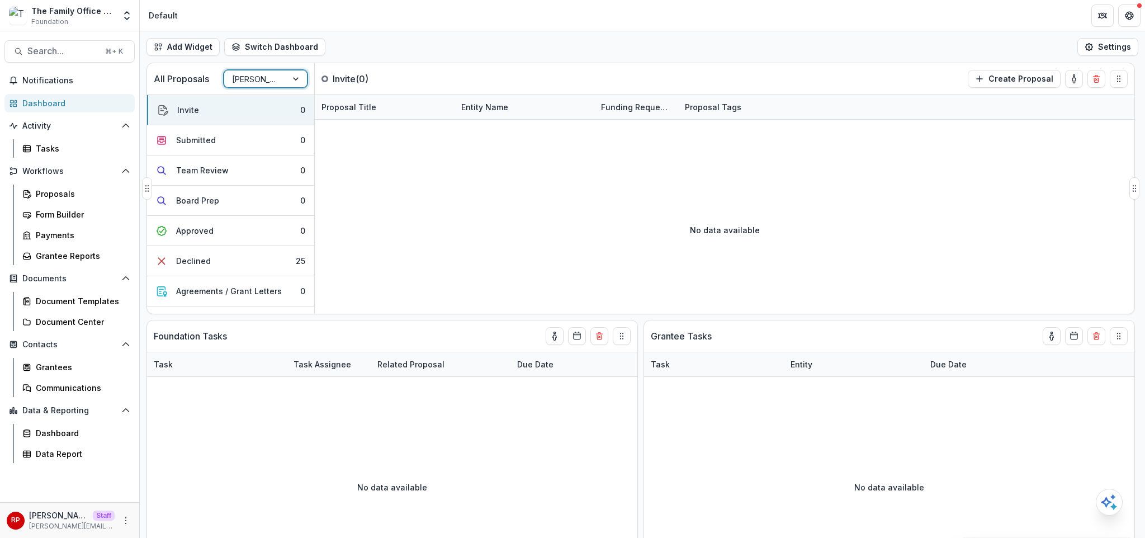
click at [267, 75] on div at bounding box center [255, 79] width 47 height 14
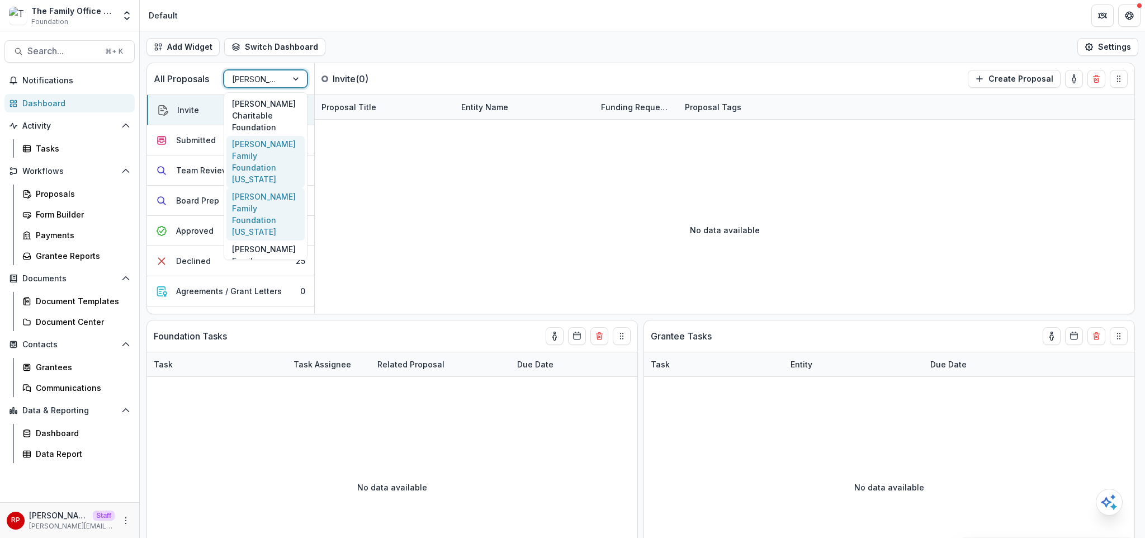
click at [270, 197] on div "Dugas Family Foundation Texas" at bounding box center [265, 214] width 78 height 53
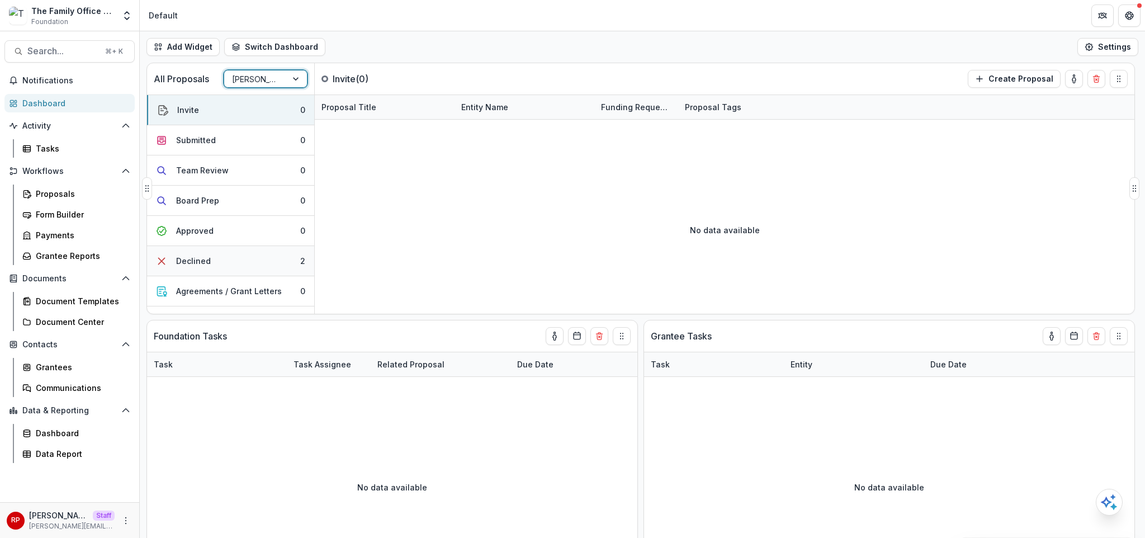
click at [280, 258] on button "Declined 2" at bounding box center [230, 261] width 167 height 30
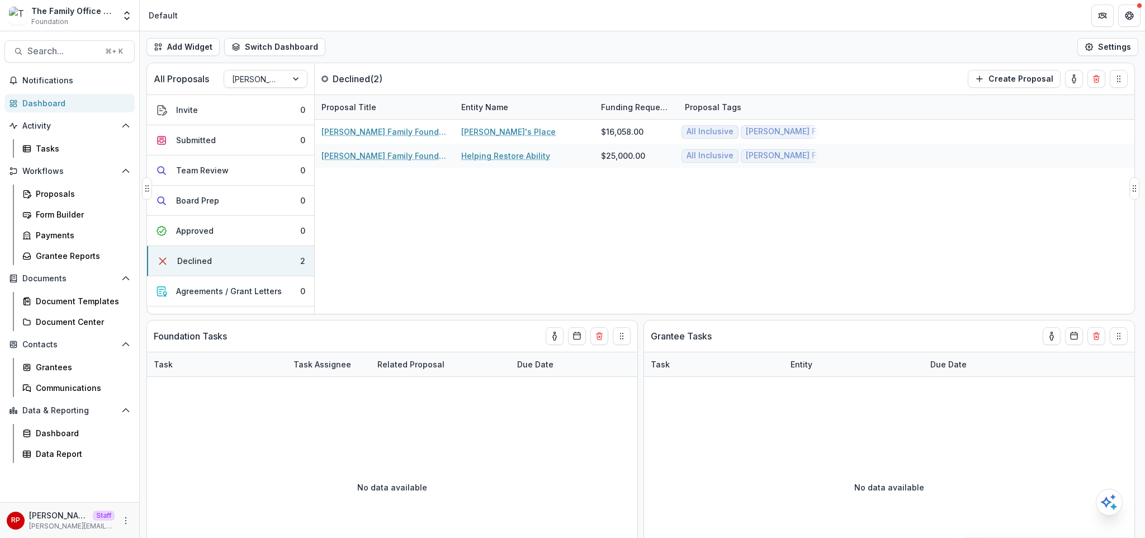
click at [448, 245] on div "Dugas Family Foundation Texas Zoie's Place Zoie's Place $16,058.00 All Inclusiv…" at bounding box center [725, 217] width 820 height 194
click at [589, 44] on div "Add Widget Switch Dashboard Default New Dashboard Settings" at bounding box center [642, 46] width 1005 height 31
click at [576, 48] on div "Add Widget Switch Dashboard Default New Dashboard Settings" at bounding box center [642, 46] width 1005 height 31
click at [583, 47] on div "Add Widget Switch Dashboard Default New Dashboard Settings" at bounding box center [642, 46] width 1005 height 31
click at [582, 48] on div "Add Widget Switch Dashboard Default New Dashboard Settings" at bounding box center [642, 46] width 1005 height 31
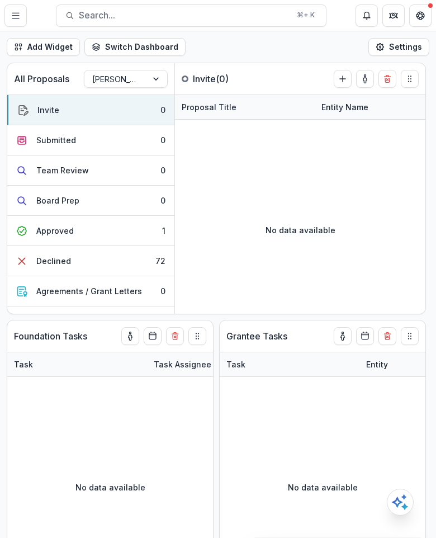
click at [306, 53] on div "Add Widget Switch Dashboard Default New Dashboard Settings" at bounding box center [218, 46] width 436 height 31
